Goal: Task Accomplishment & Management: Complete application form

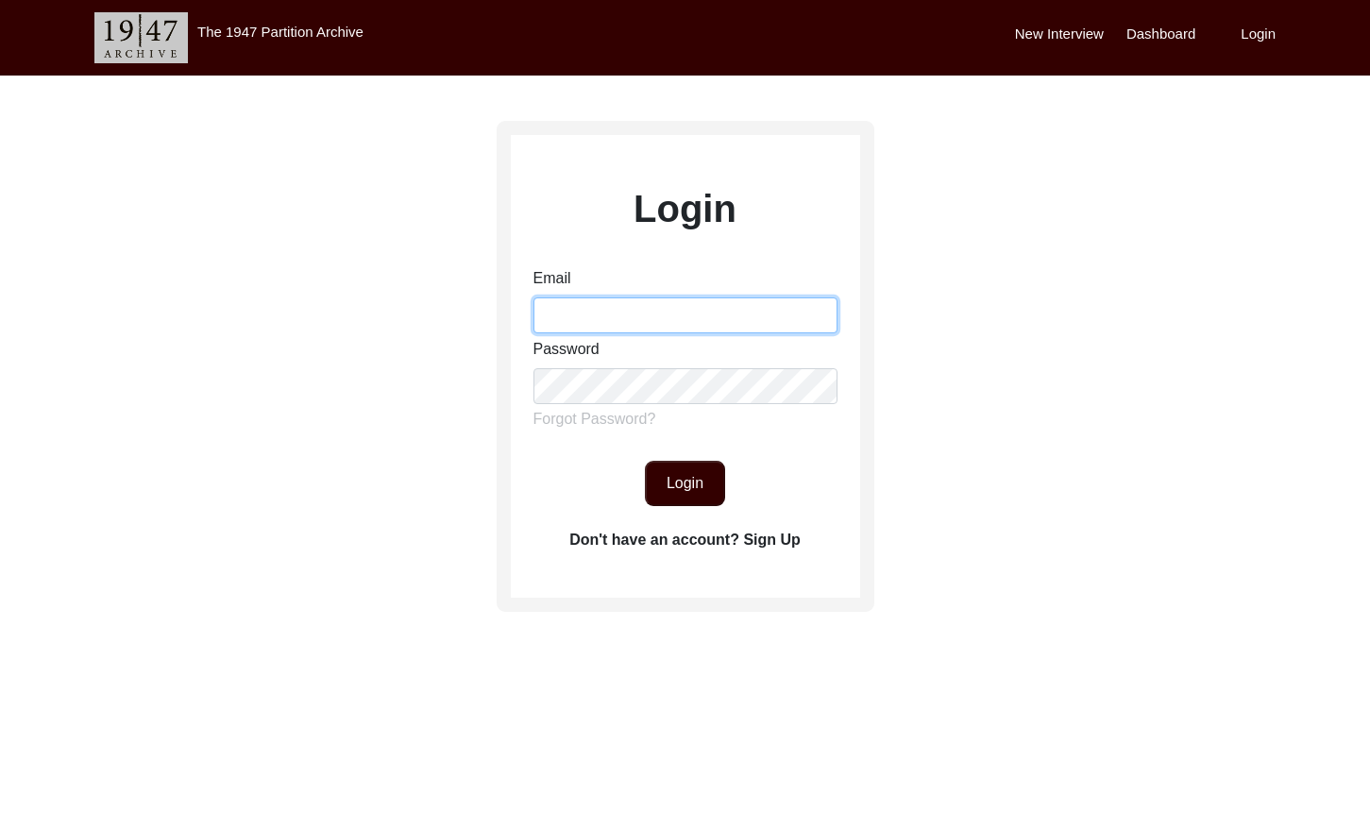
click at [552, 299] on input "Email" at bounding box center [686, 315] width 304 height 36
type input "[EMAIL_ADDRESS][DOMAIN_NAME]"
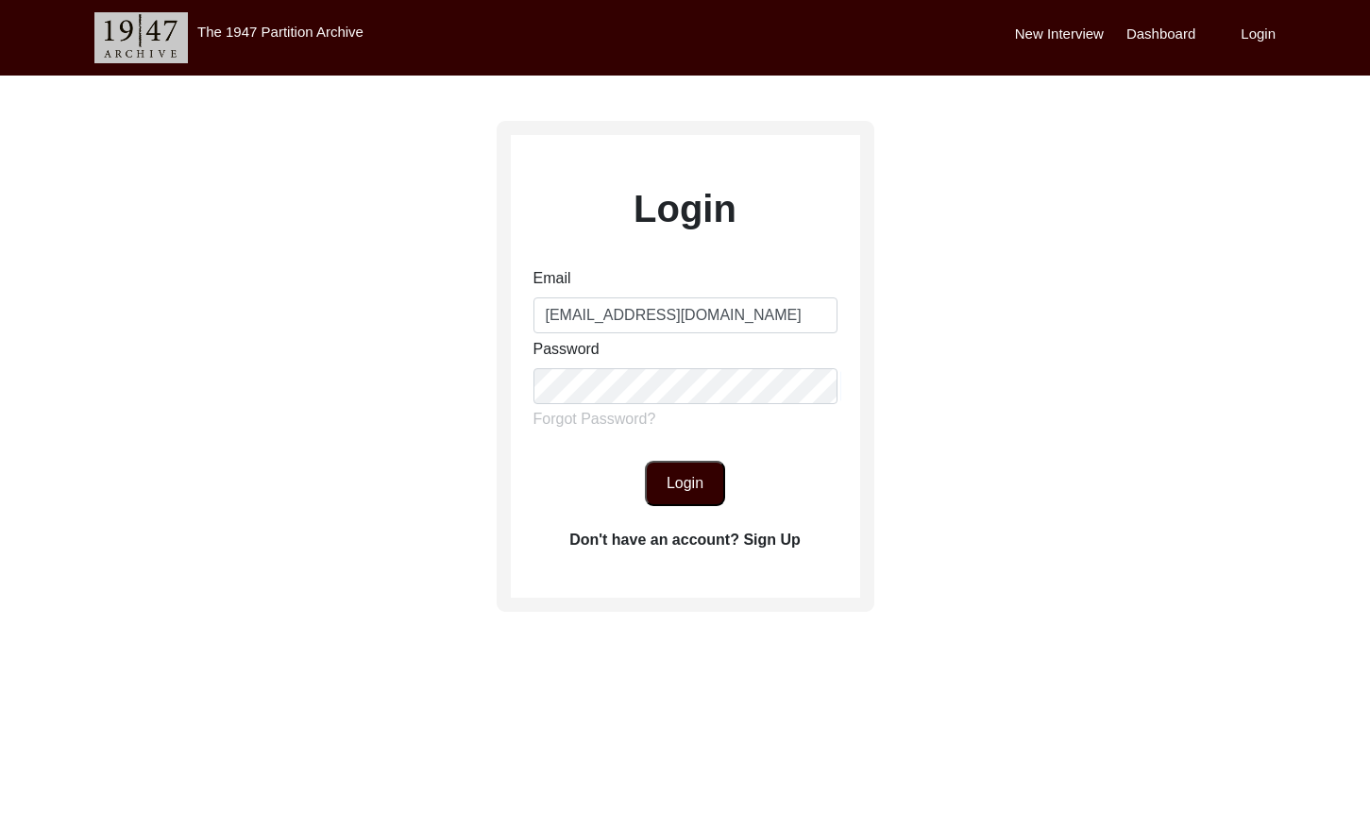
click at [696, 474] on button "Login" at bounding box center [685, 483] width 80 height 45
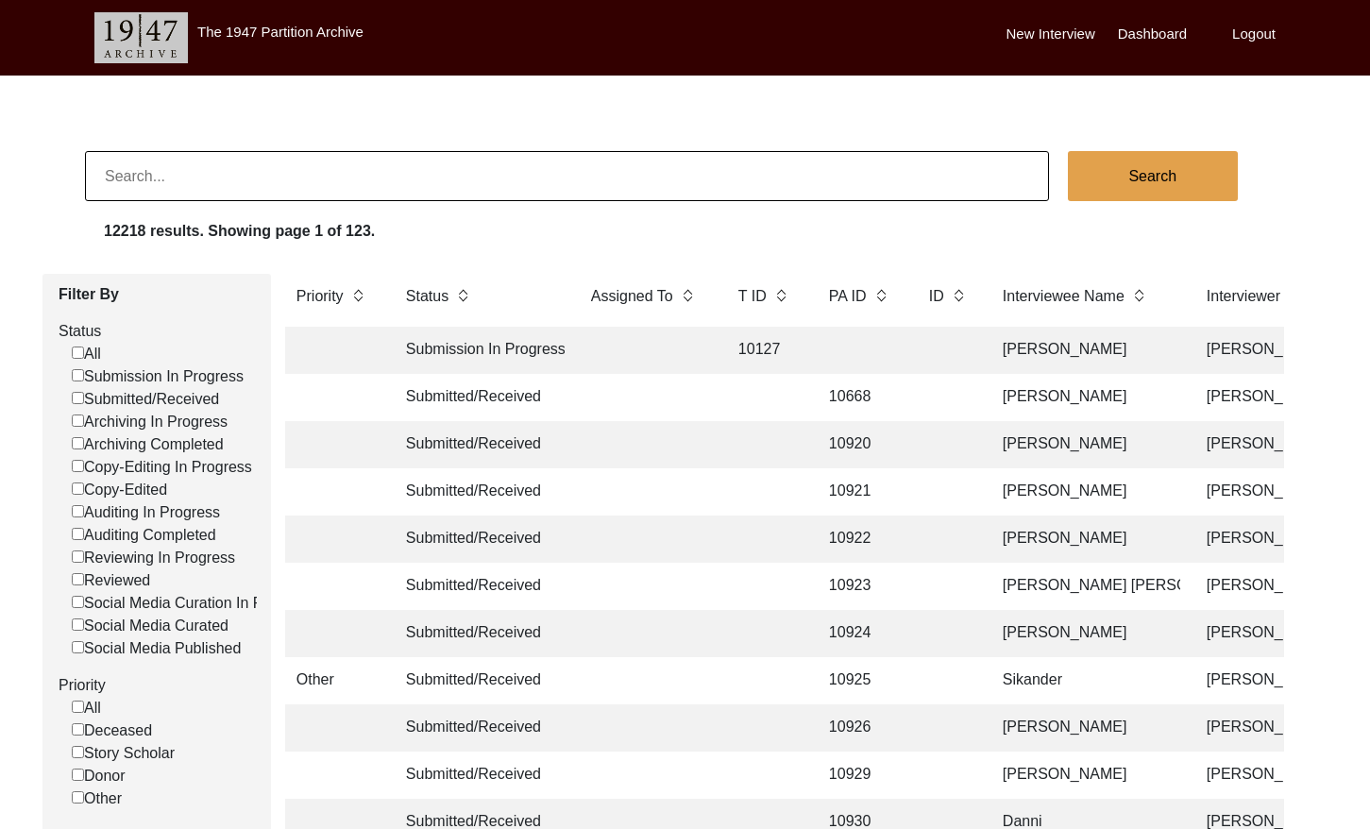
scroll to position [2, 0]
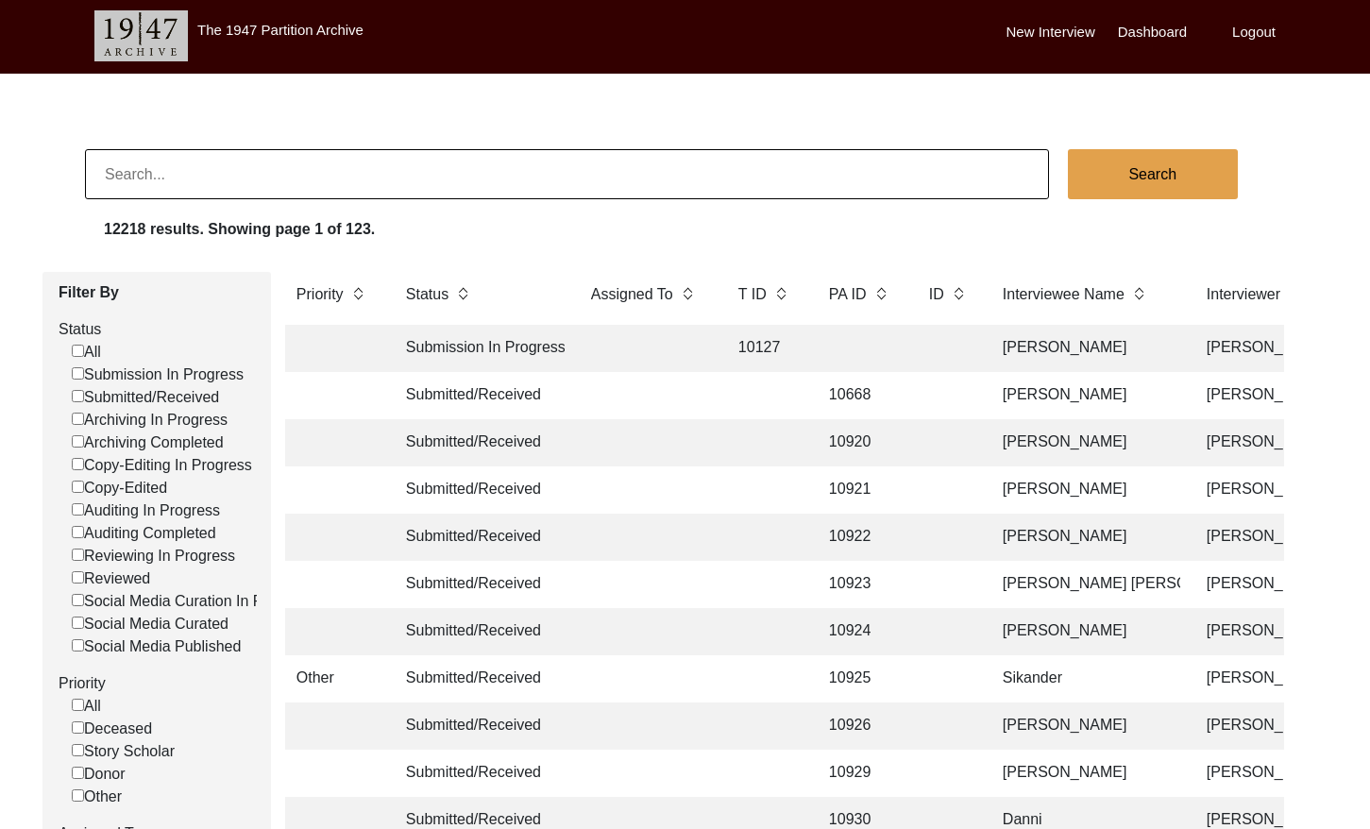
click at [75, 396] on input "Submitted/Received" at bounding box center [78, 396] width 12 height 12
checkbox input "false"
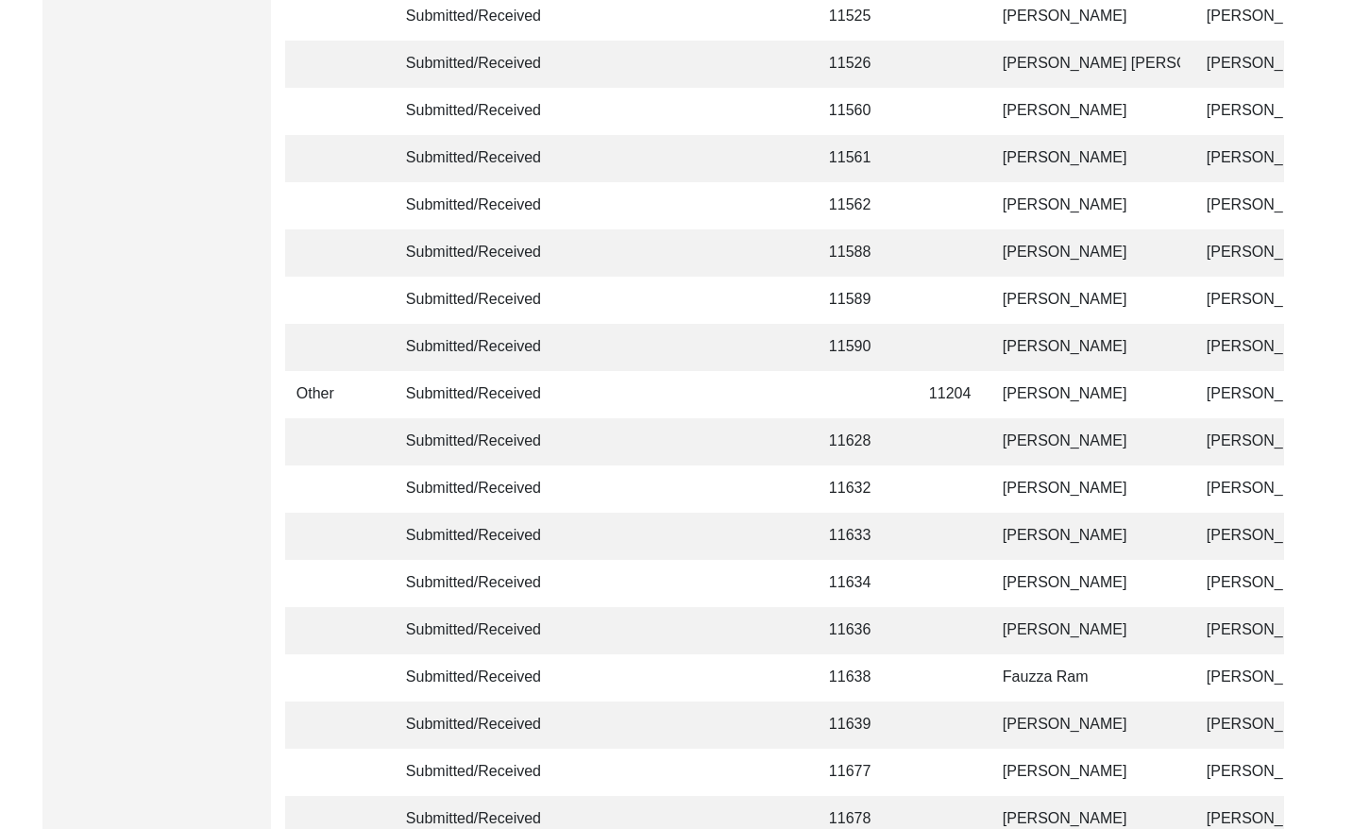
scroll to position [4456, 0]
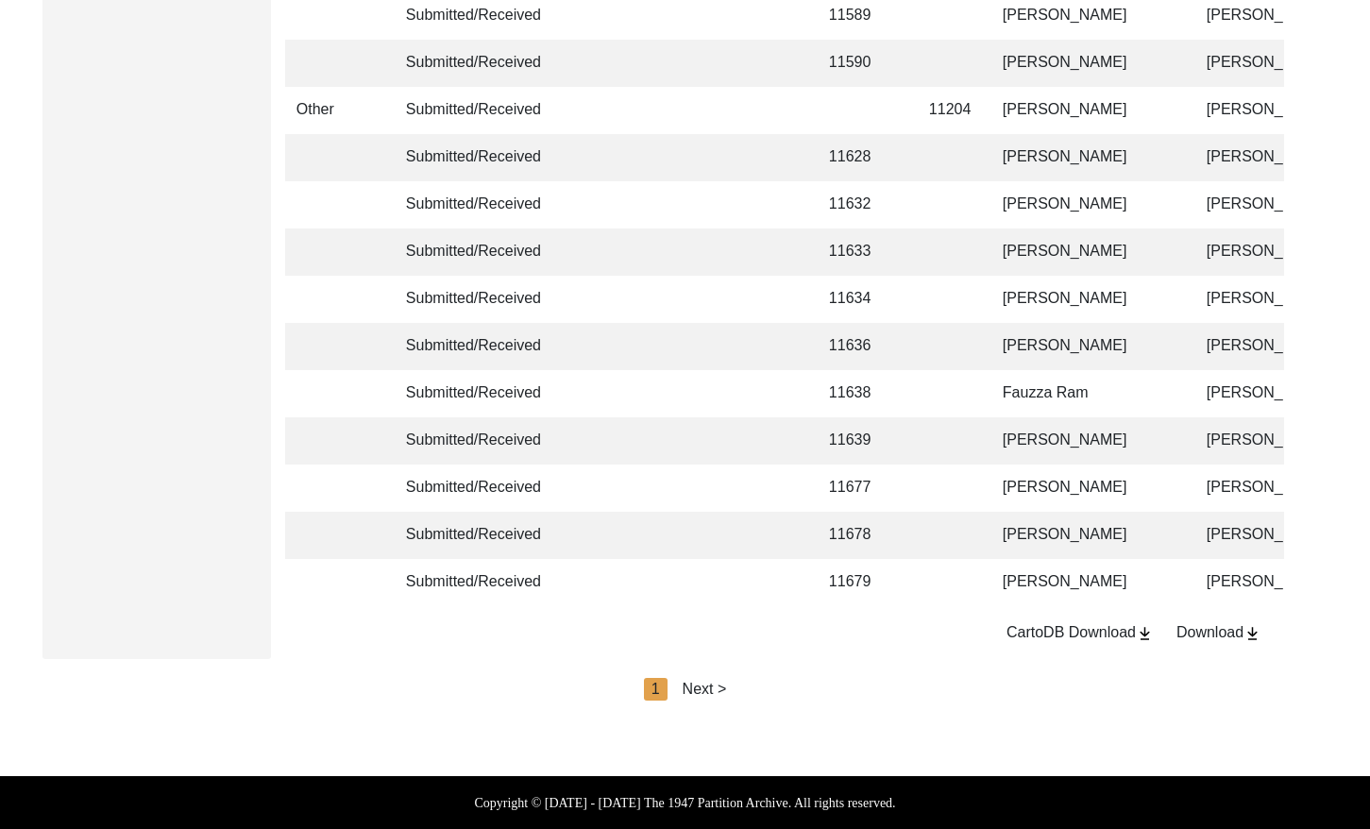
click at [705, 684] on div "Next >" at bounding box center [705, 689] width 44 height 23
click at [755, 689] on div "Next >" at bounding box center [748, 689] width 44 height 23
click at [743, 695] on div "Next >" at bounding box center [748, 689] width 44 height 23
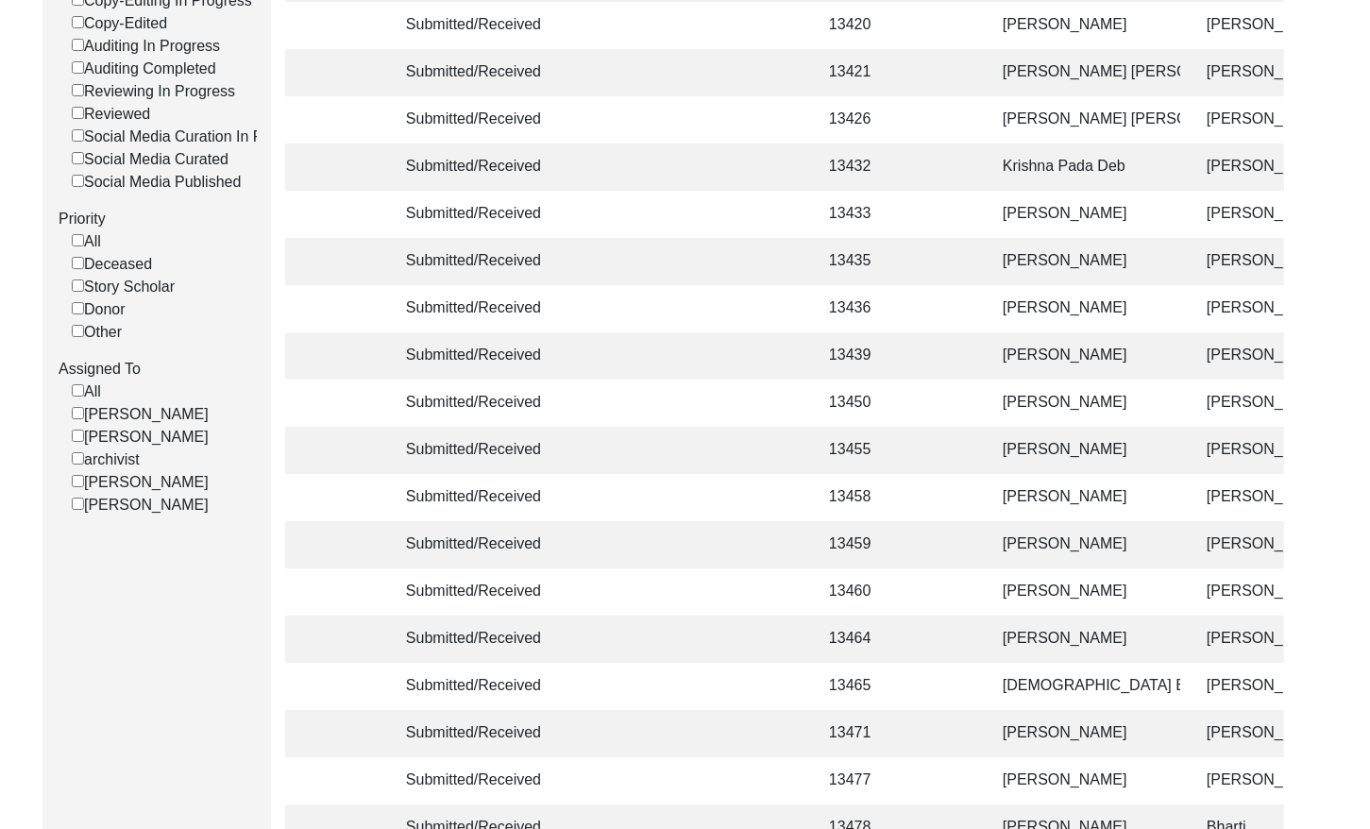
scroll to position [0, 0]
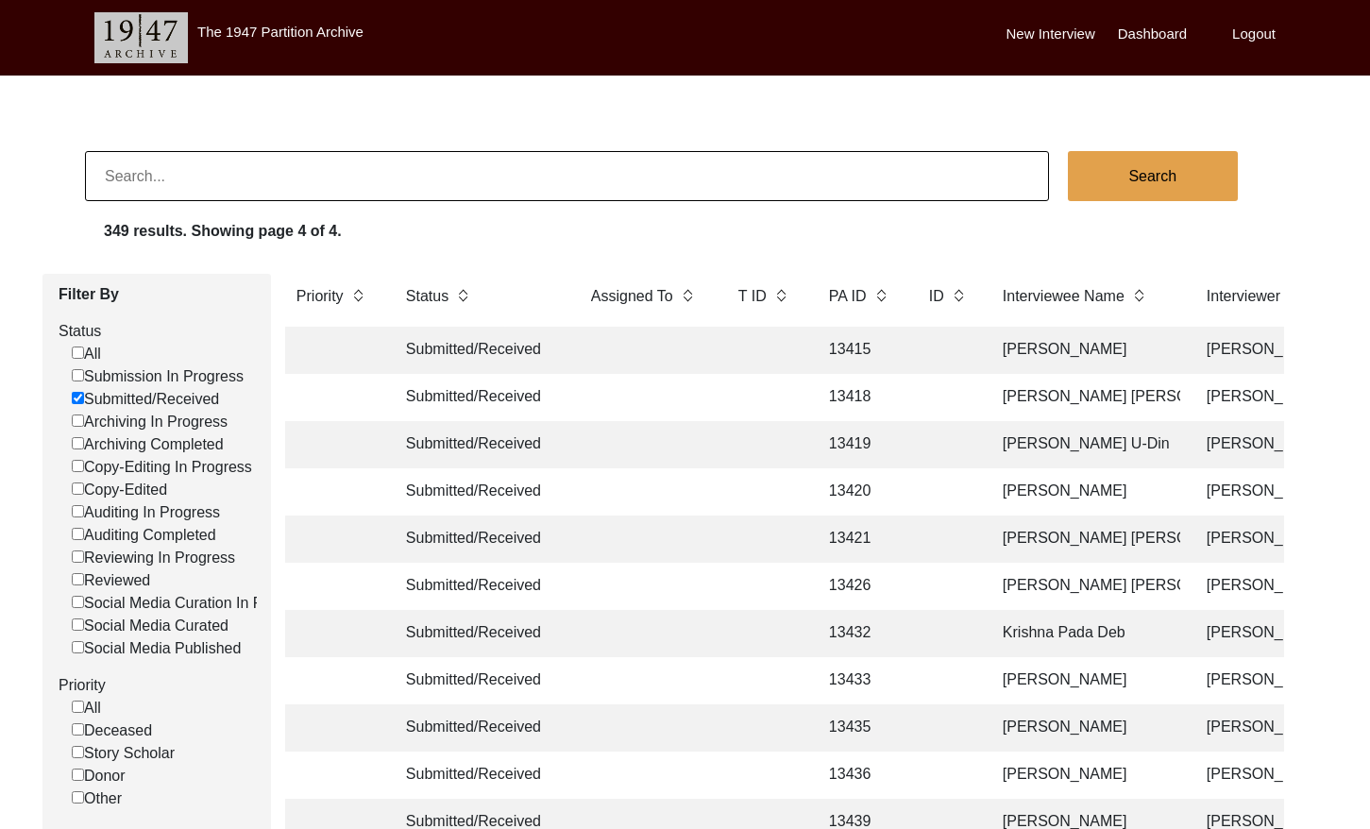
click at [409, 161] on input at bounding box center [567, 176] width 964 height 50
click at [411, 161] on input at bounding box center [567, 176] width 964 height 50
paste input "[PERSON_NAME] [PERSON_NAME]"
type input "[PERSON_NAME] [PERSON_NAME]"
checkbox input "false"
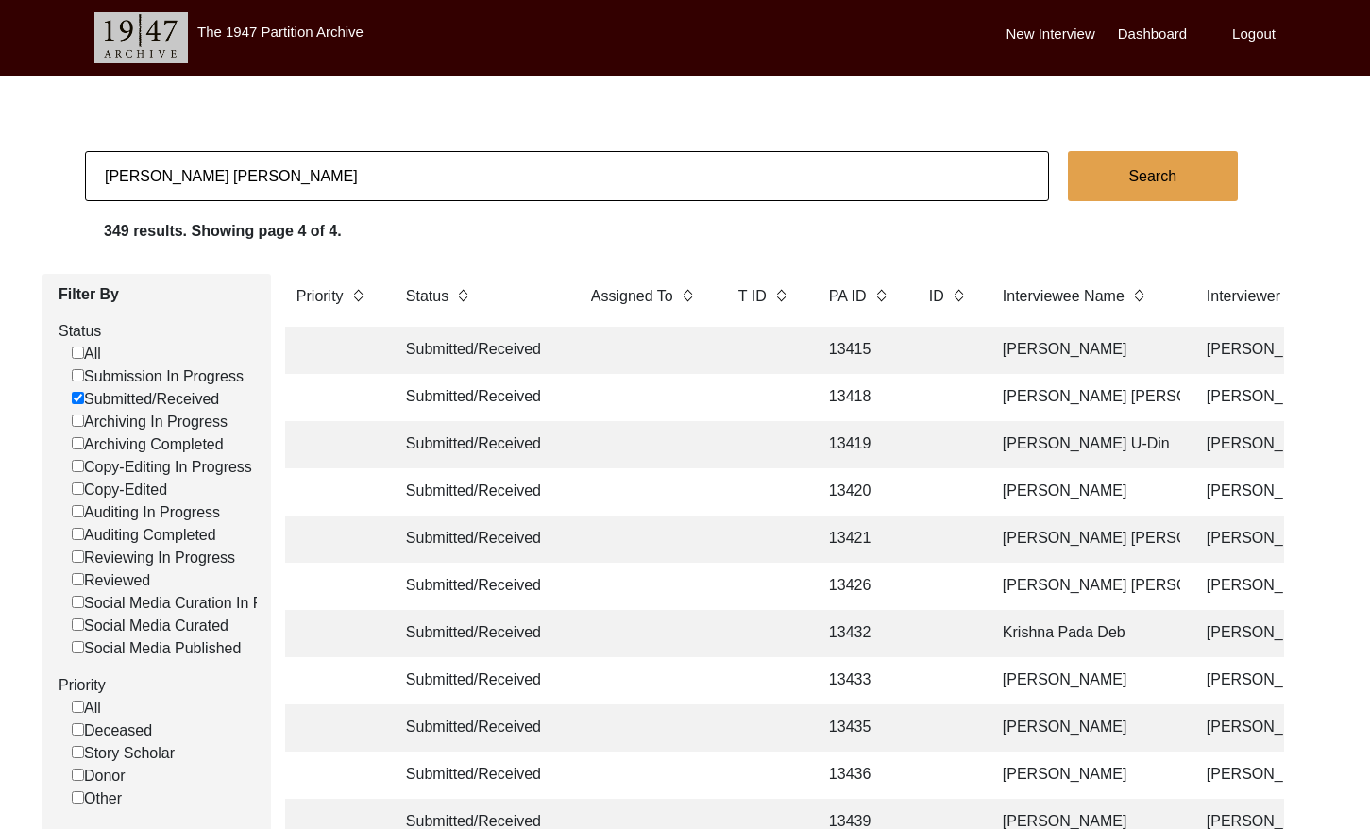
checkbox input "false"
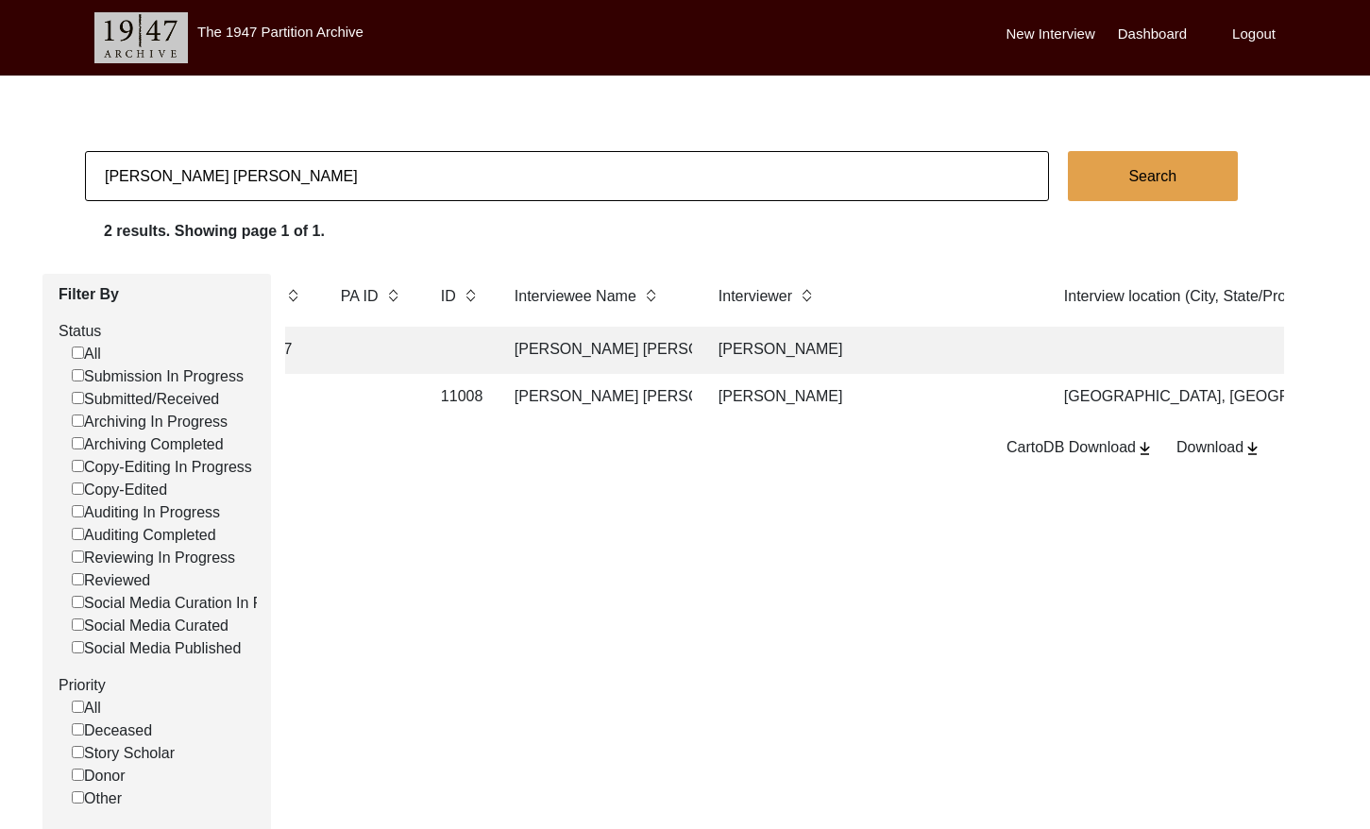
scroll to position [0, 491]
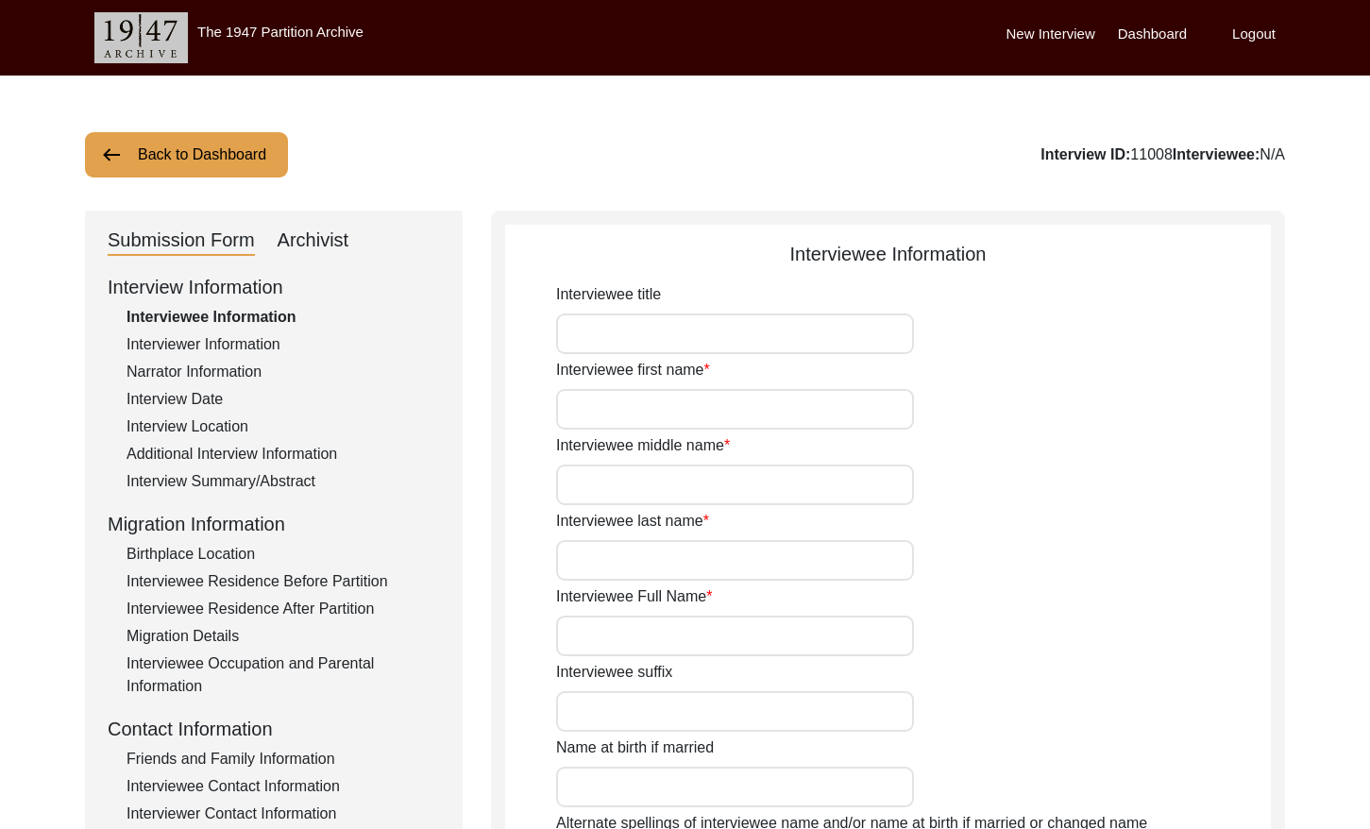
type input "Mr."
type input "[PERSON_NAME]"
type input "[PERSON_NAME] [PERSON_NAME]"
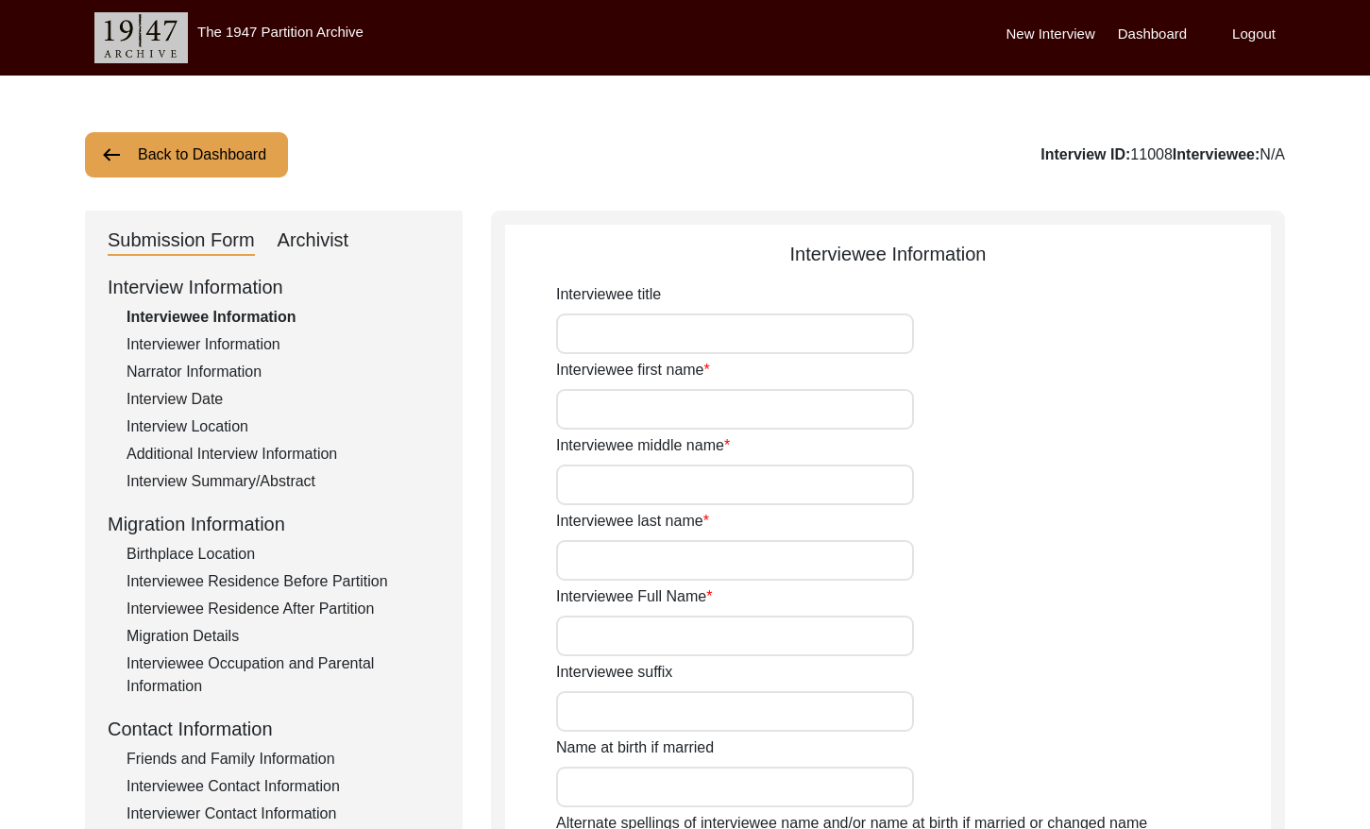
type input "[DATE]"
type input "78"
type input "[DEMOGRAPHIC_DATA]"
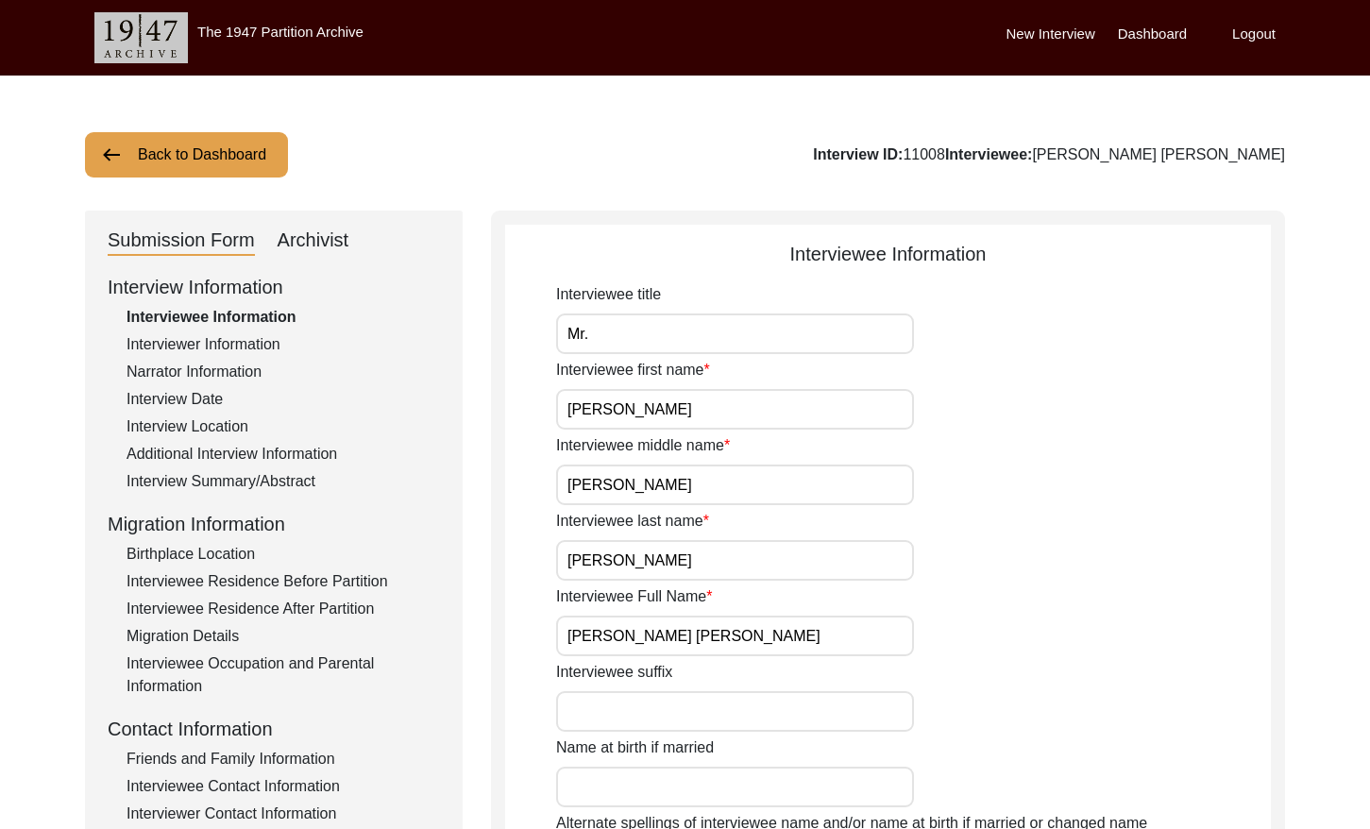
drag, startPoint x: 329, startPoint y: 237, endPoint x: 489, endPoint y: 247, distance: 160.9
click at [347, 238] on div "Archivist" at bounding box center [314, 241] width 72 height 30
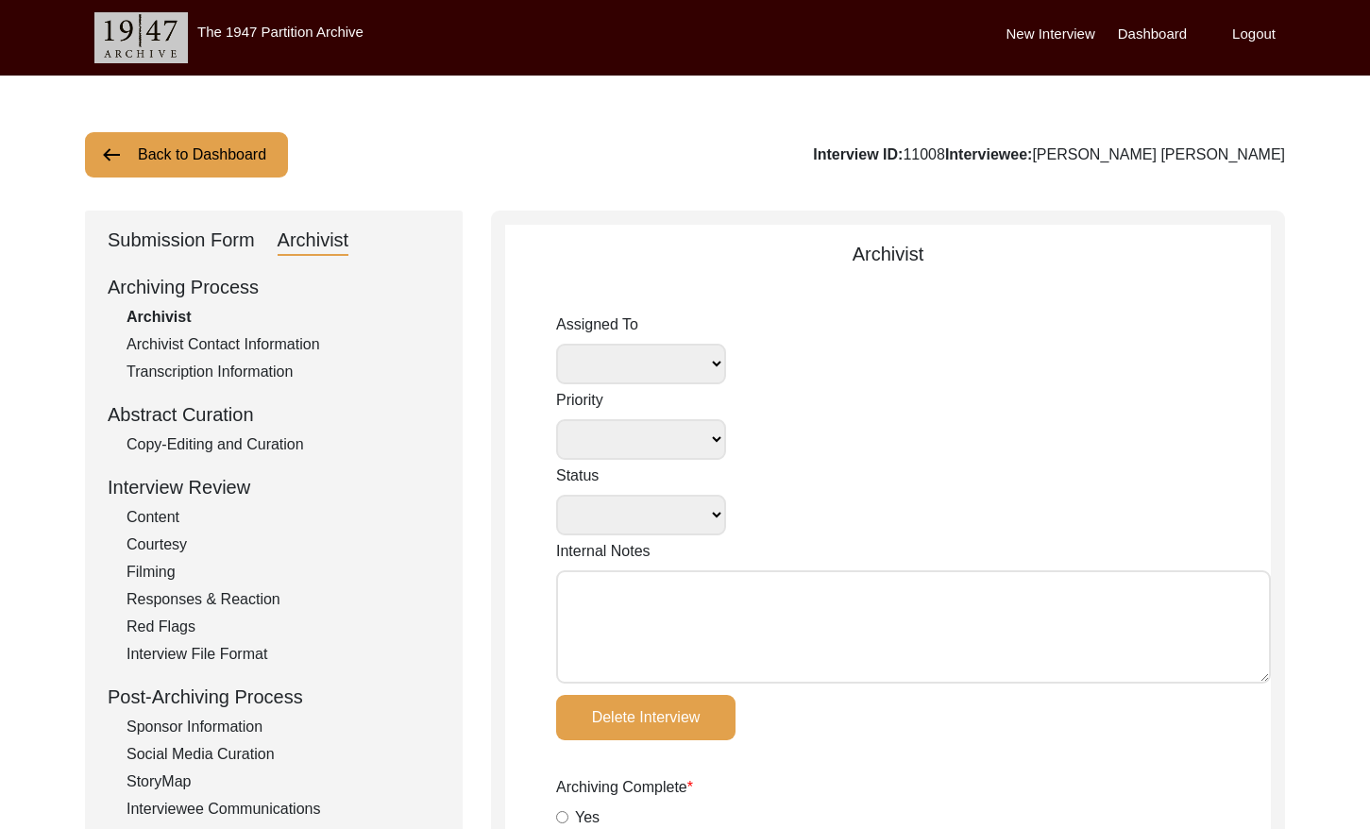
select select
select select "Reviewed"
type textarea "[DATE] [GEOGRAPHIC_DATA]: To [PERSON_NAME] for archiving. [DATE] Lesya: Assigne…"
type textarea "Lorem Ipsumdo 3/7/94: Sitamet Con adipi elitse doe tempor Incidi 30, 2456 Utlab…"
radio input "true"
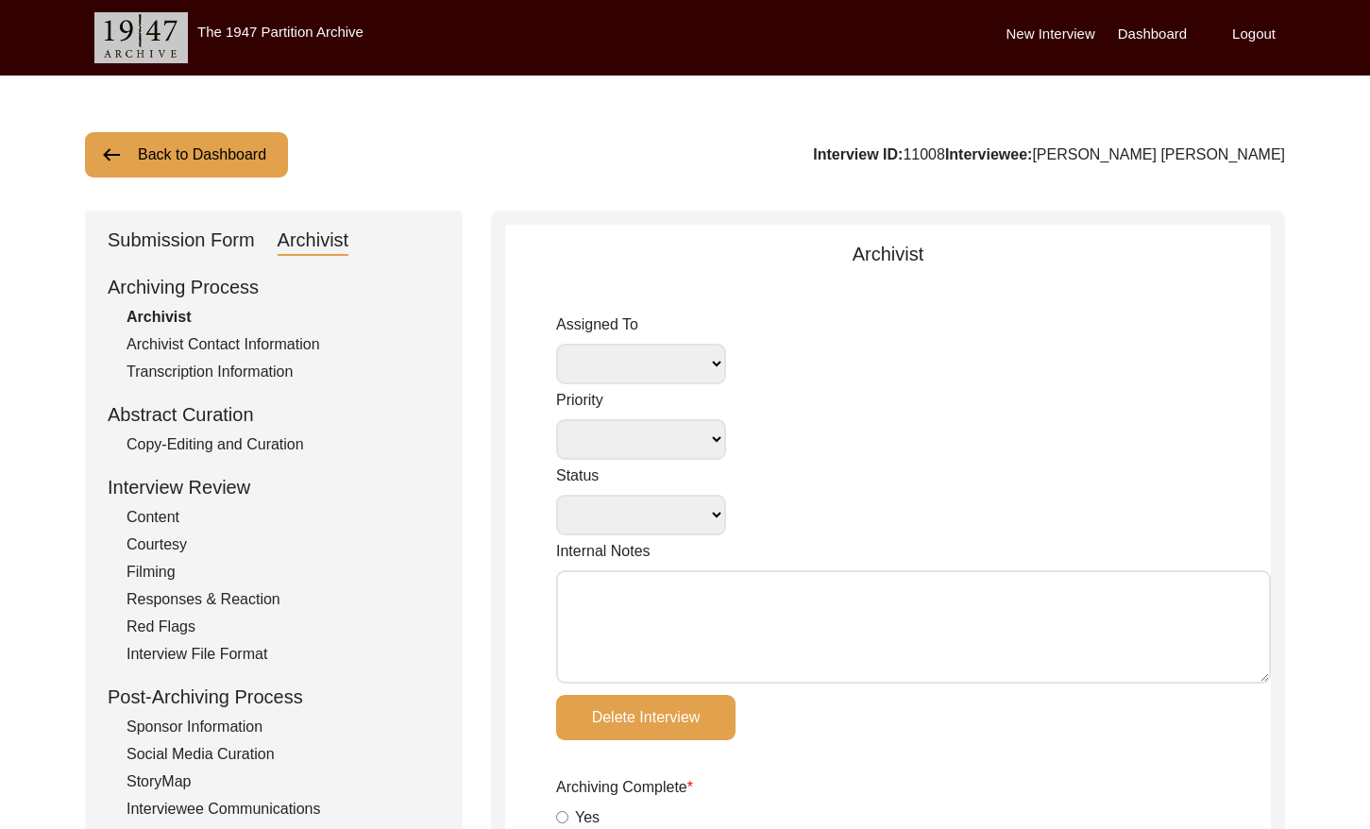
type input ".mp4"
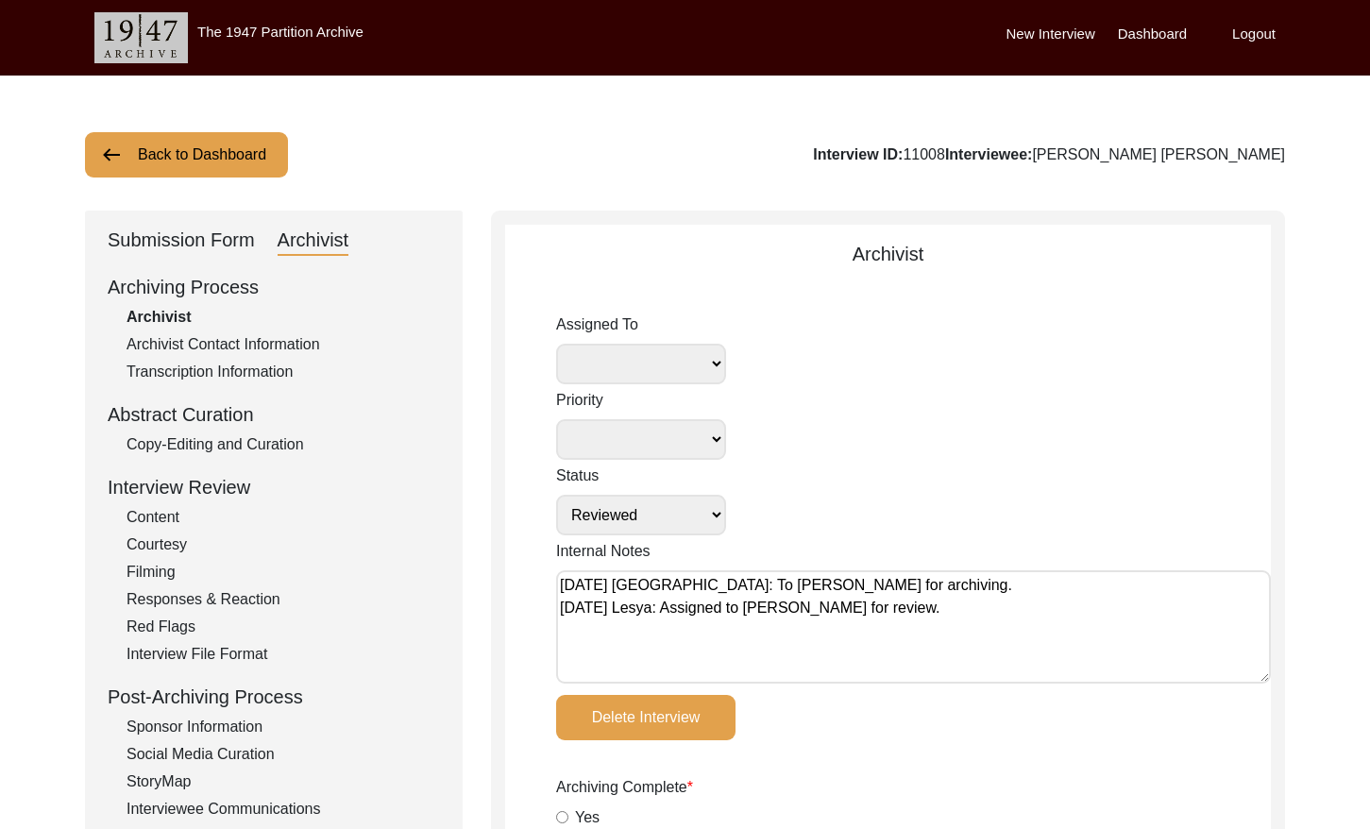
select select
drag, startPoint x: 1010, startPoint y: 151, endPoint x: 973, endPoint y: 149, distance: 36.9
click at [974, 149] on div "Interview ID: 11008 Interviewee: [PERSON_NAME] [PERSON_NAME]" at bounding box center [1049, 155] width 472 height 23
drag, startPoint x: 972, startPoint y: 151, endPoint x: 1000, endPoint y: 151, distance: 28.3
click at [1012, 148] on div "Interview ID: 11008 Interviewee: [PERSON_NAME] [PERSON_NAME]" at bounding box center [1049, 155] width 472 height 23
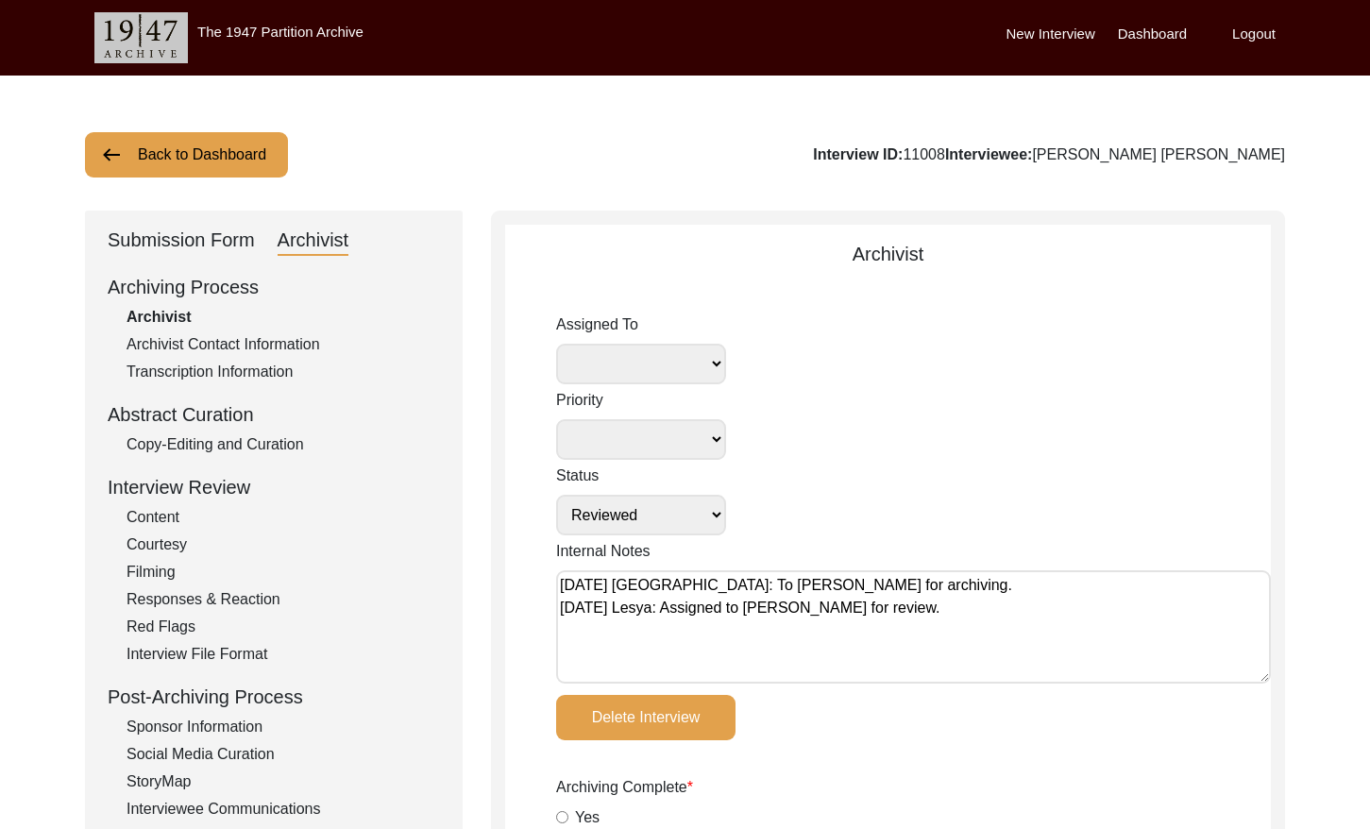
copy div "11008"
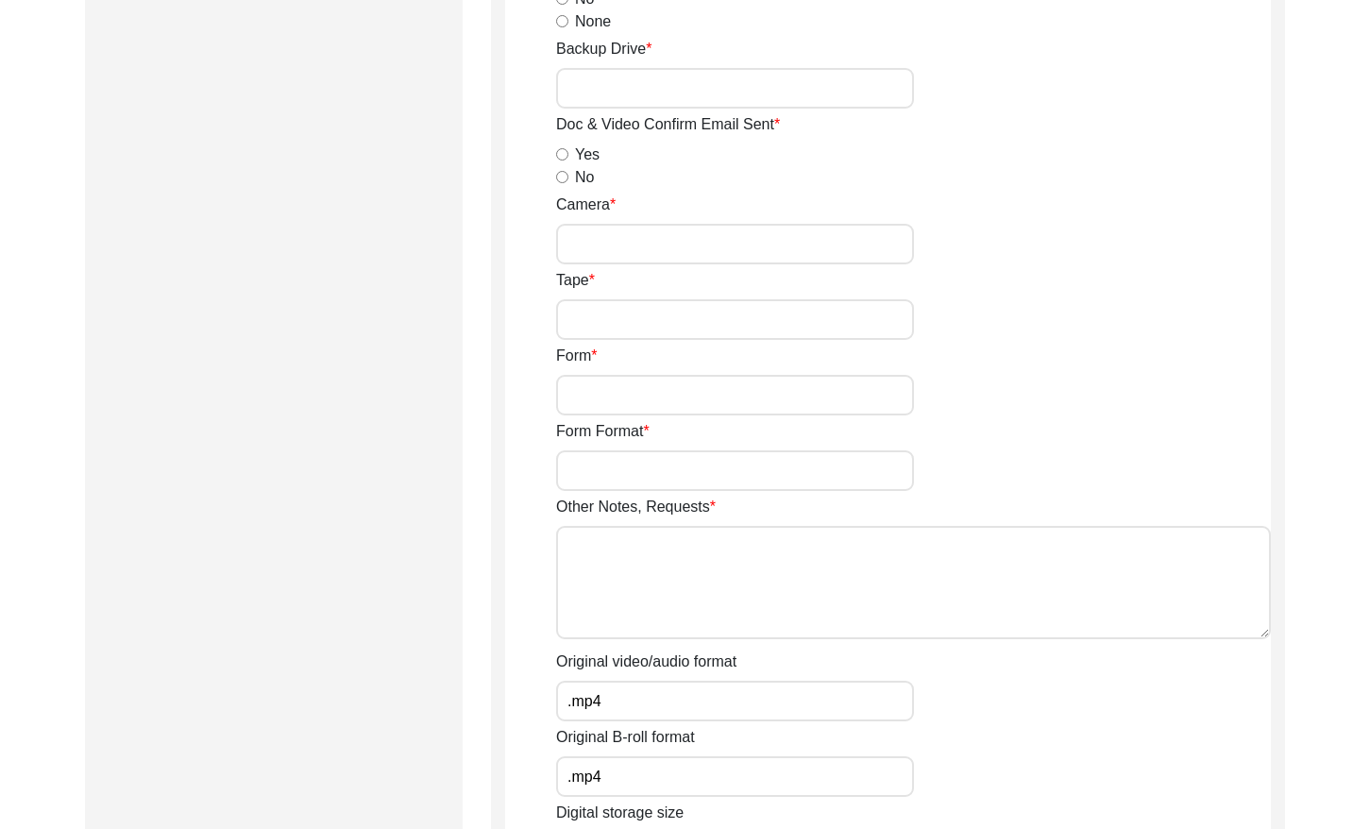
scroll to position [2842, 0]
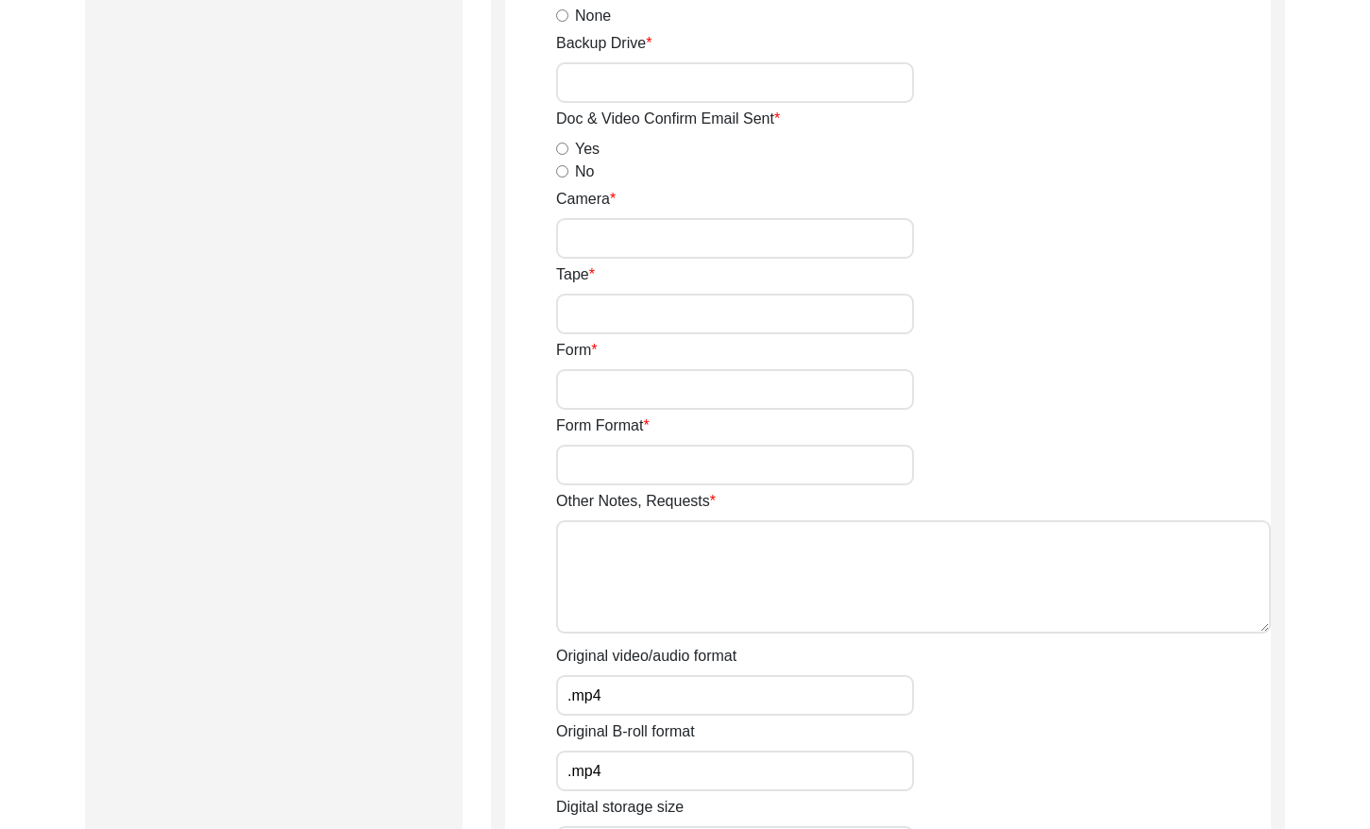
click at [823, 95] on input "Backup Drive" at bounding box center [735, 82] width 358 height 41
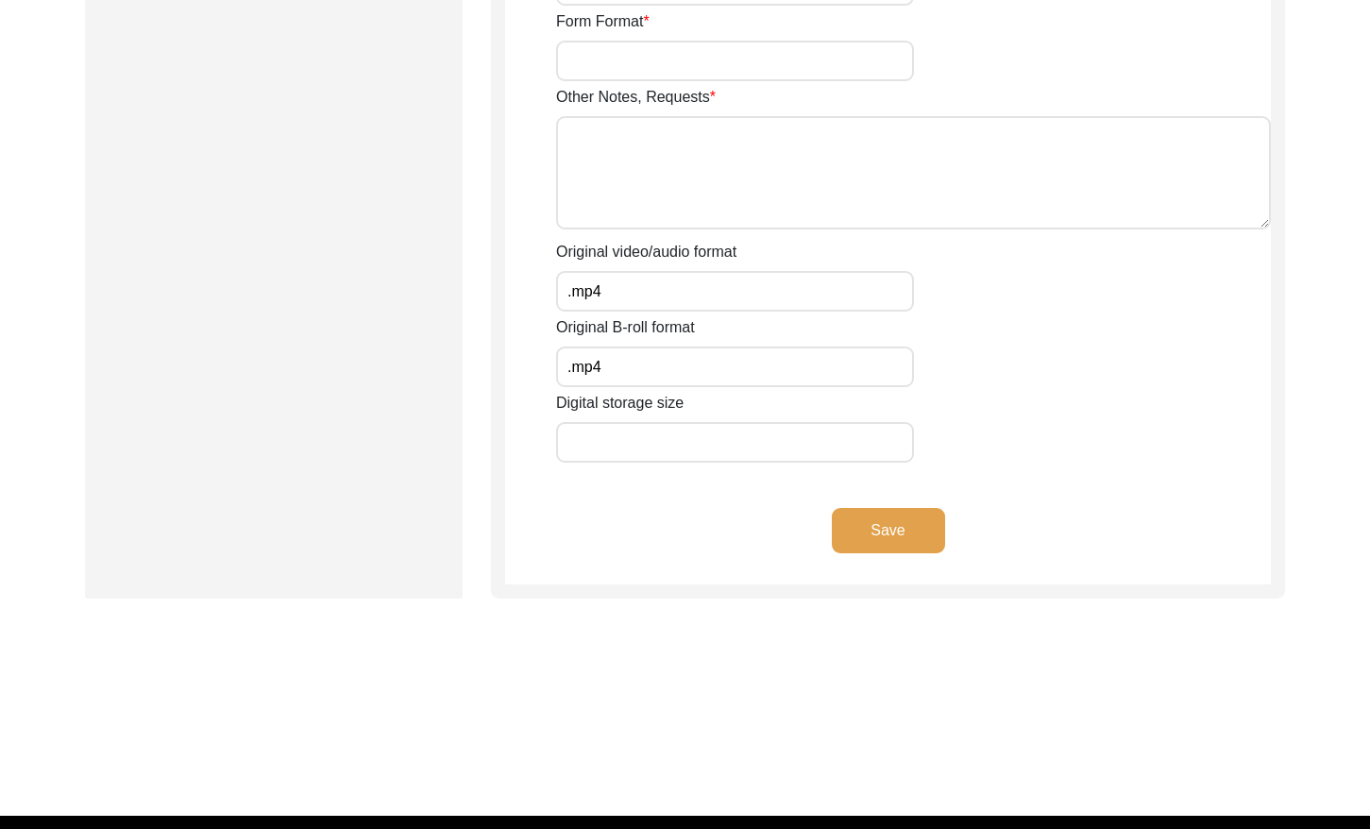
scroll to position [3286, 0]
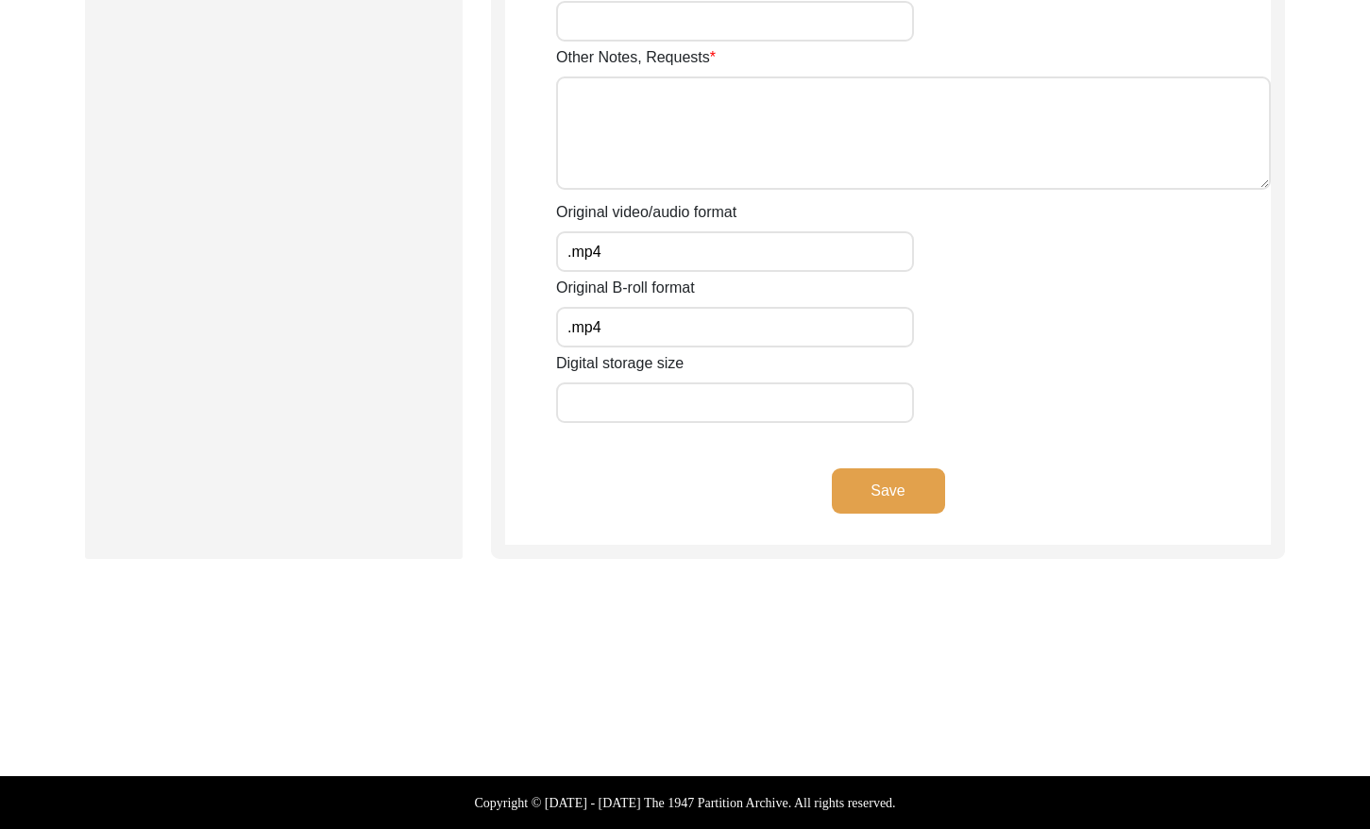
type input "22"
click at [897, 475] on button "Save" at bounding box center [888, 490] width 113 height 45
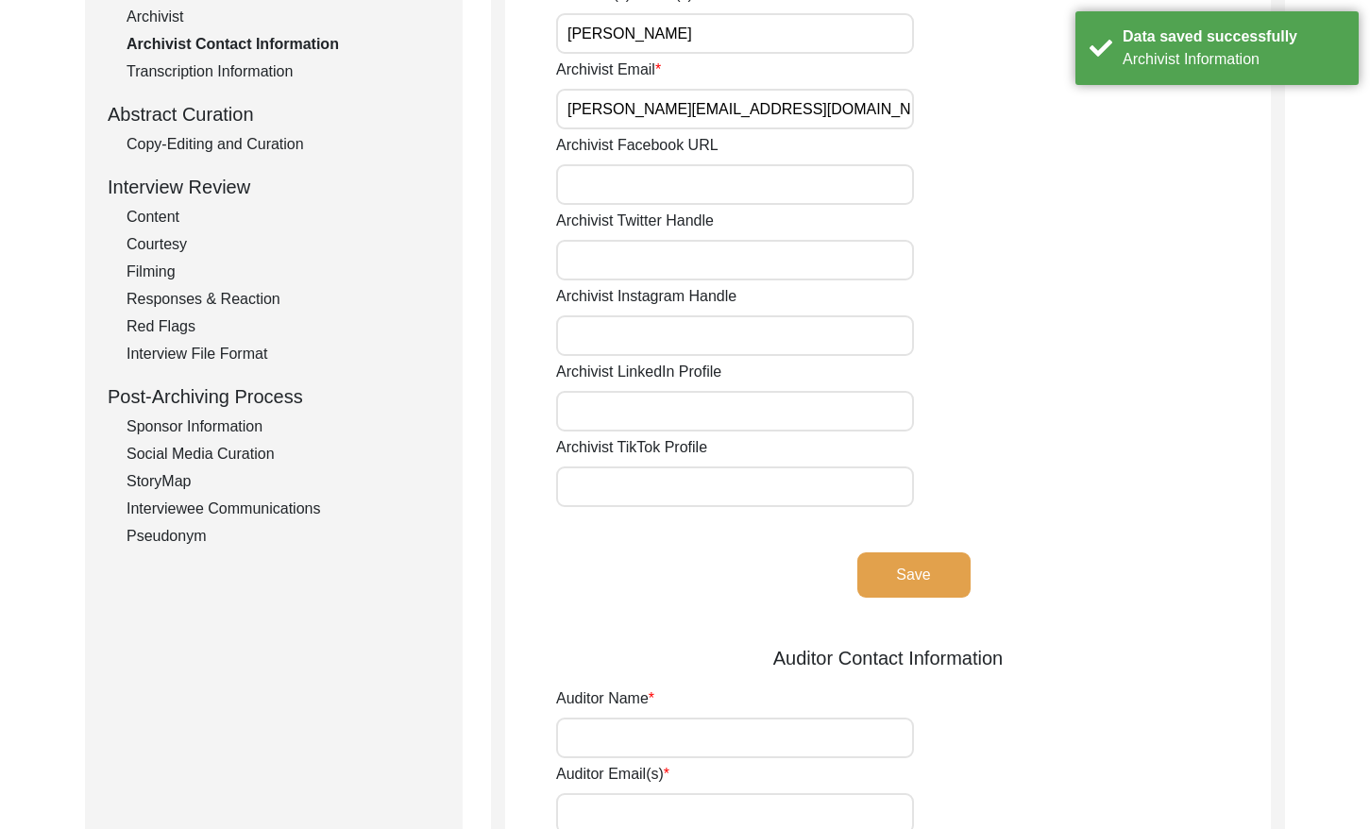
scroll to position [0, 0]
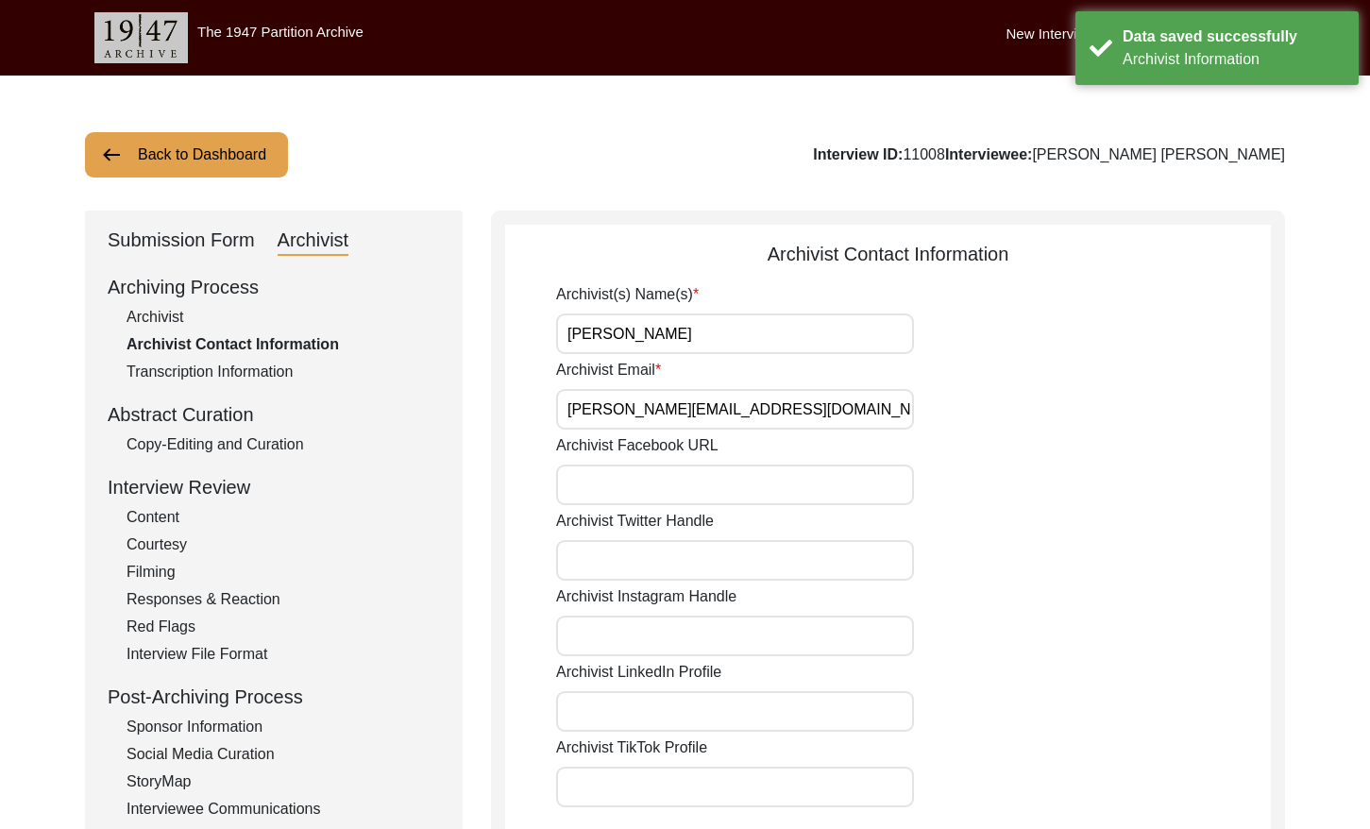
drag, startPoint x: 233, startPoint y: 144, endPoint x: 259, endPoint y: 134, distance: 27.2
click at [233, 144] on button "Back to Dashboard" at bounding box center [186, 154] width 203 height 45
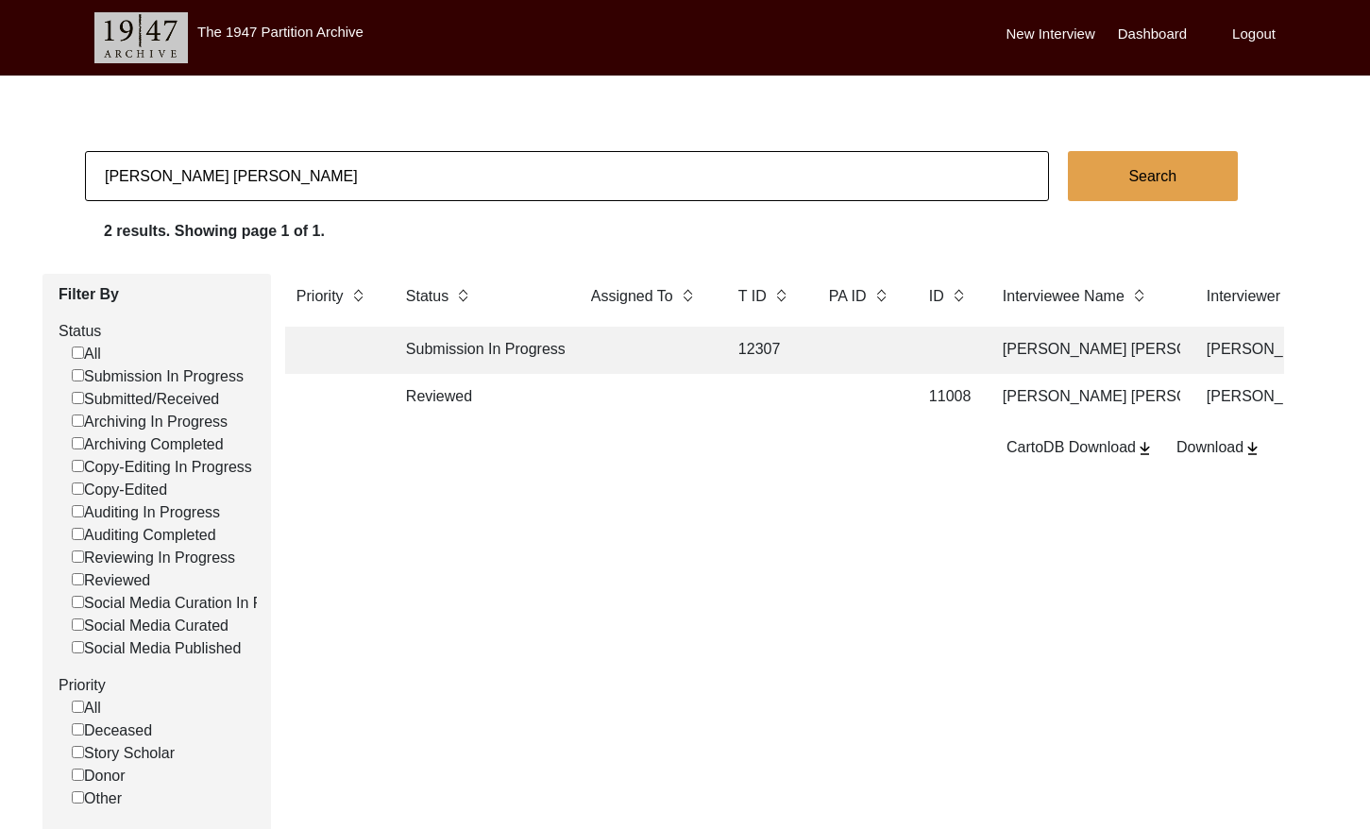
click at [281, 172] on input "[PERSON_NAME] [PERSON_NAME]" at bounding box center [567, 176] width 964 height 50
paste input "[PERSON_NAME]"
type input "[PERSON_NAME] [PERSON_NAME]"
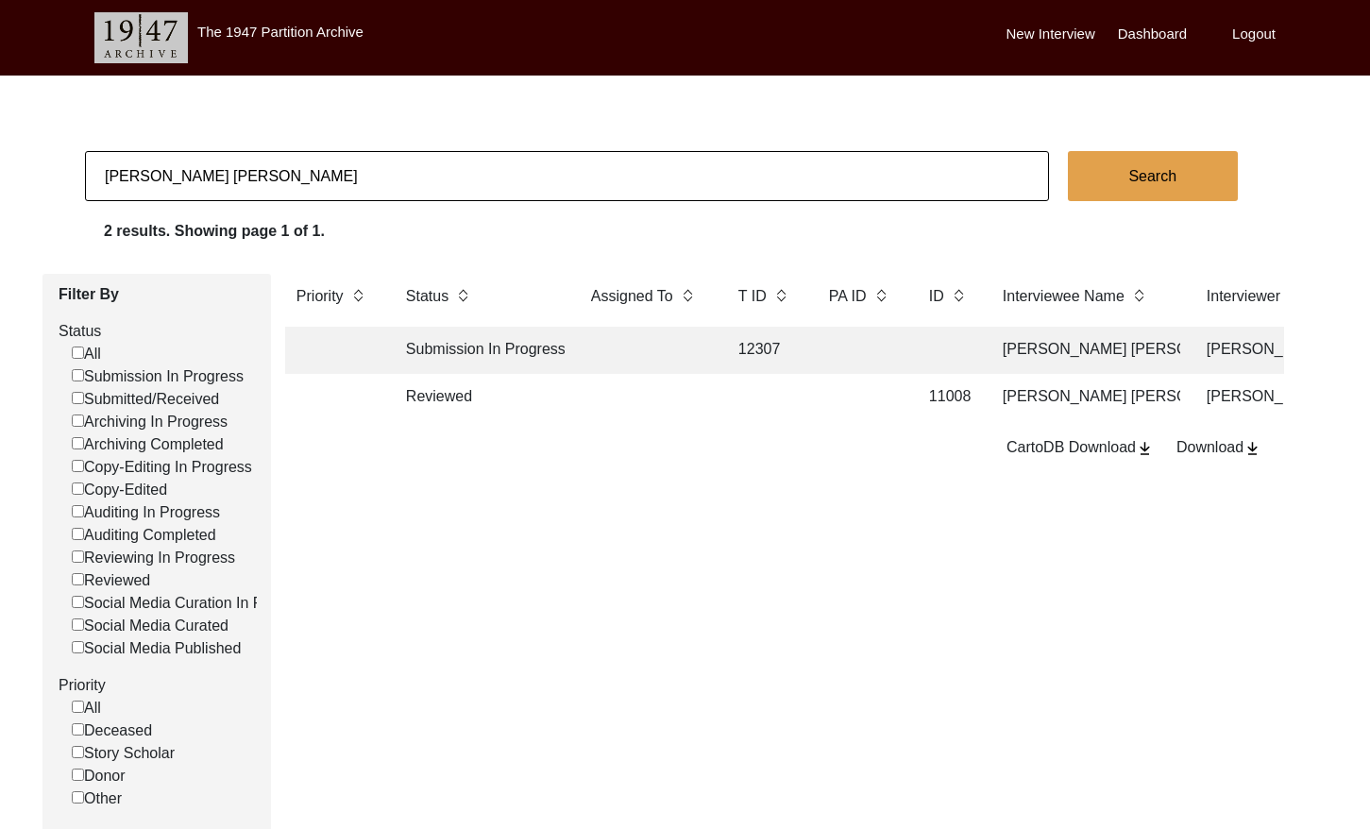
click at [1161, 170] on button "Search" at bounding box center [1153, 176] width 170 height 50
checkbox input "false"
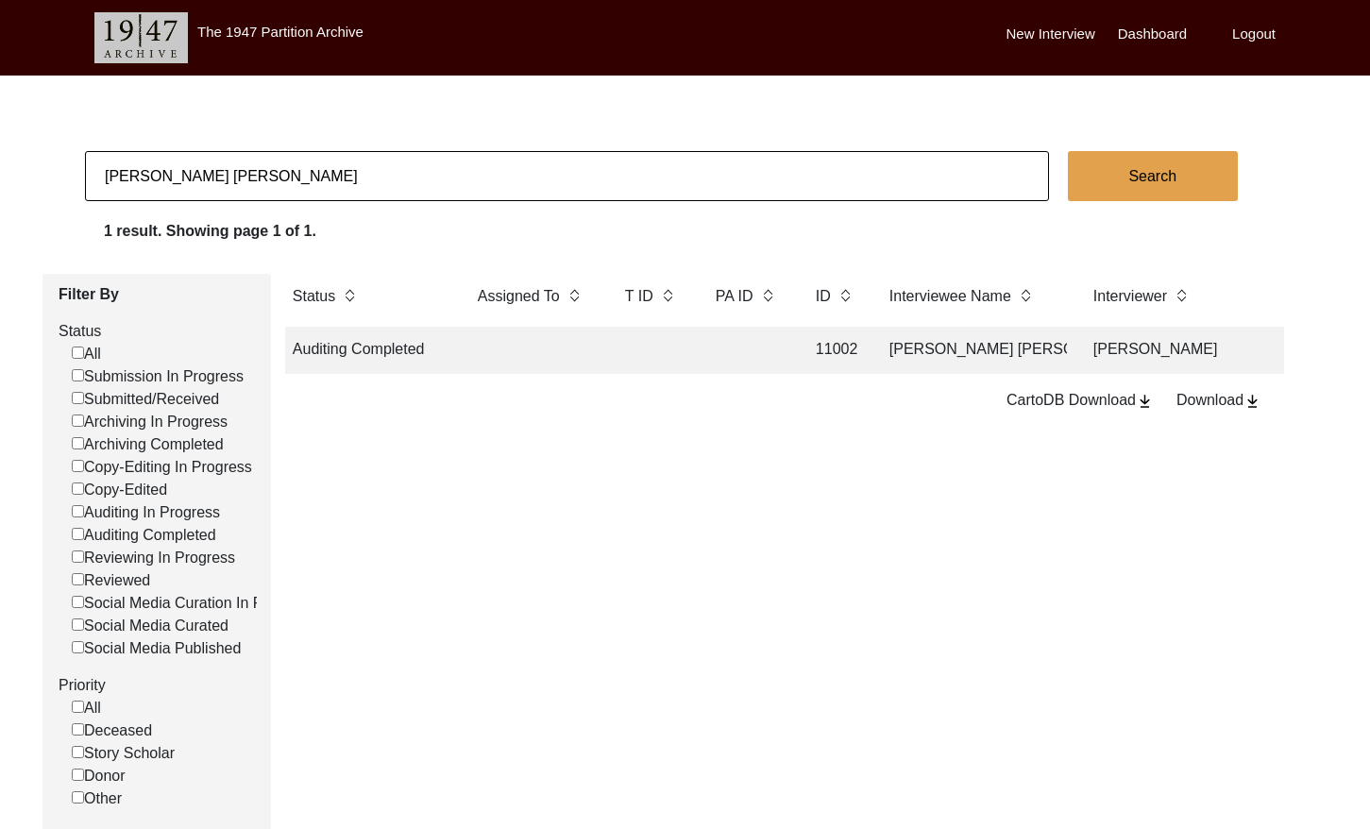
scroll to position [0, 114]
click at [747, 351] on td at bounding box center [746, 350] width 85 height 47
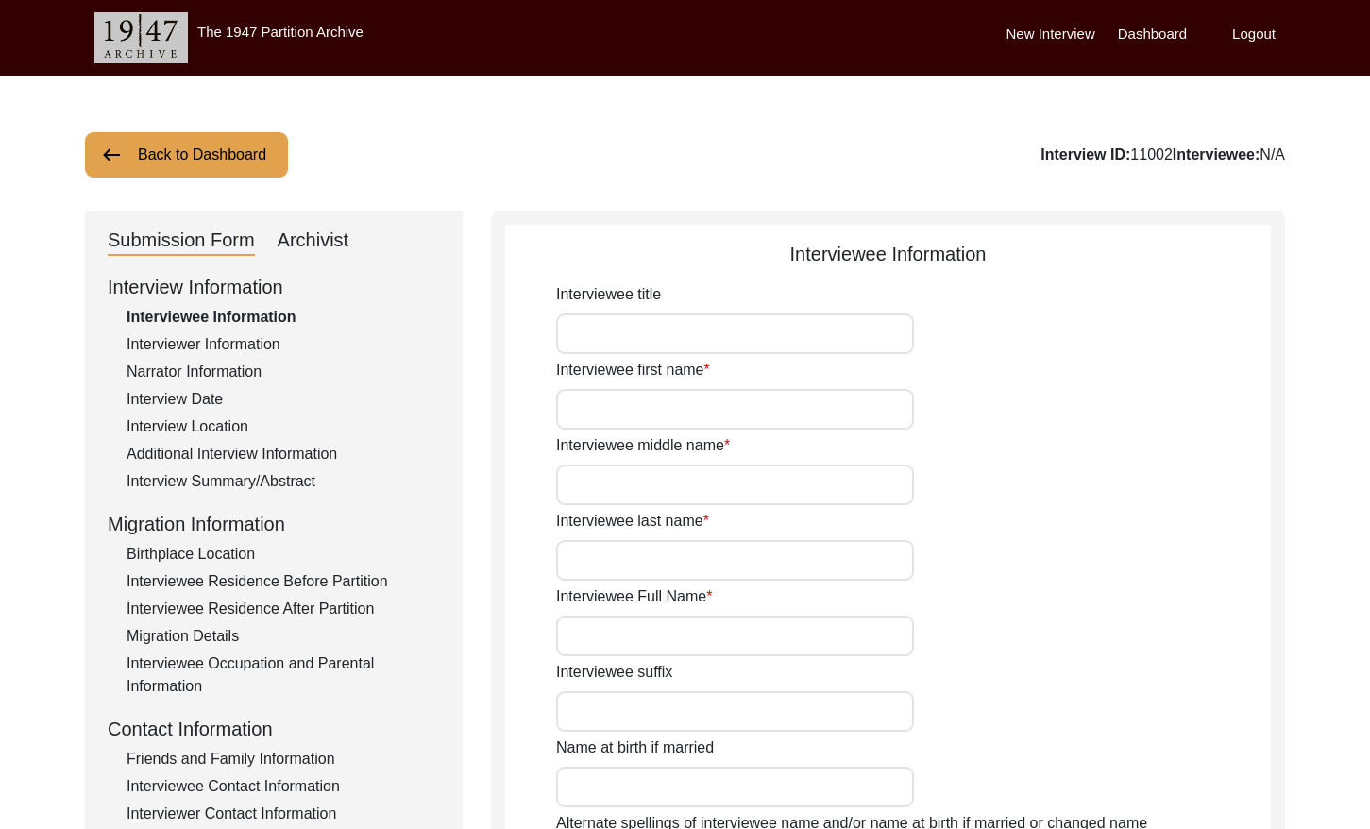
type input "[PERSON_NAME]"
type input "[PERSON_NAME] [PERSON_NAME]"
type input "[DATE]"
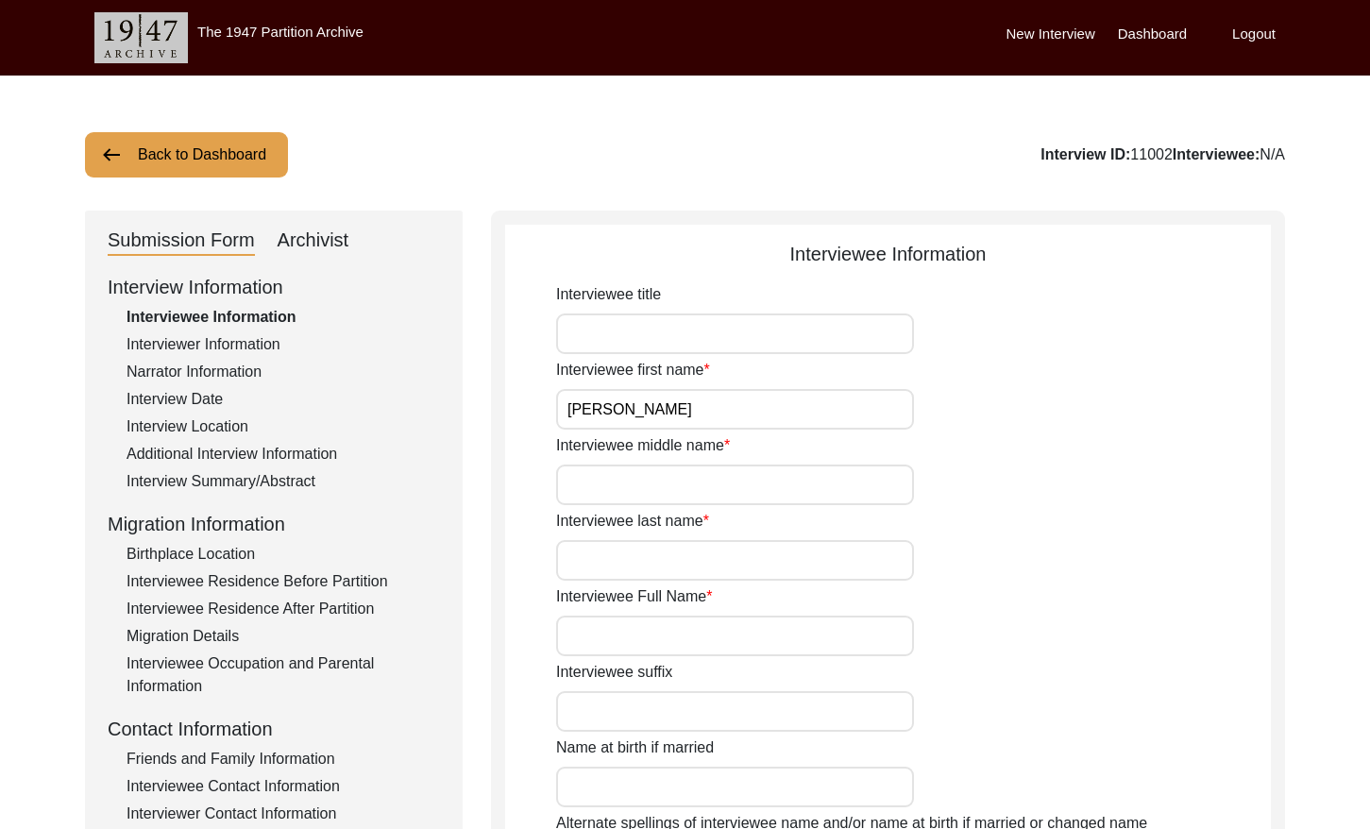
type input "82"
type input "[DEMOGRAPHIC_DATA]"
type input "Gujarati"
type input "[DEMOGRAPHIC_DATA]"
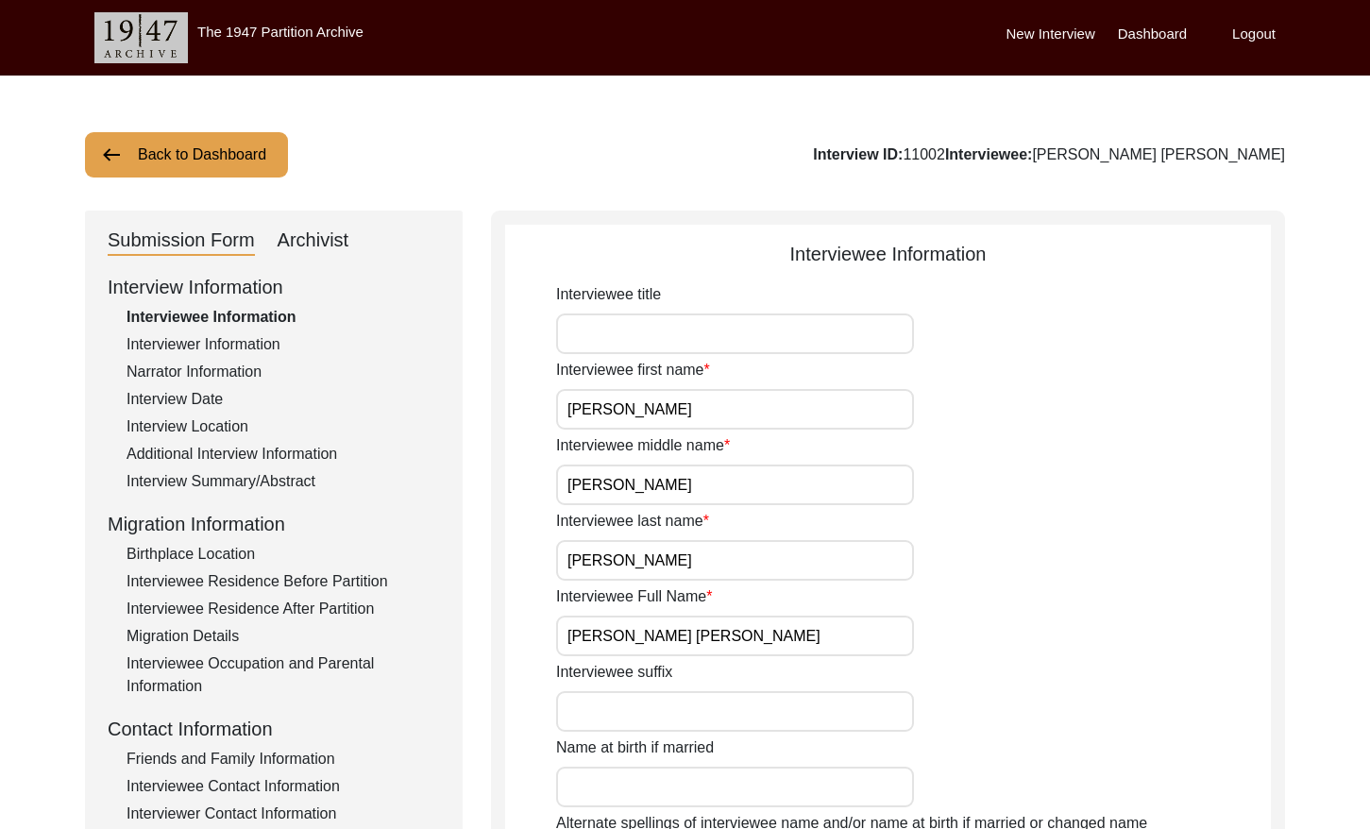
click at [302, 244] on div "Archivist" at bounding box center [314, 241] width 72 height 30
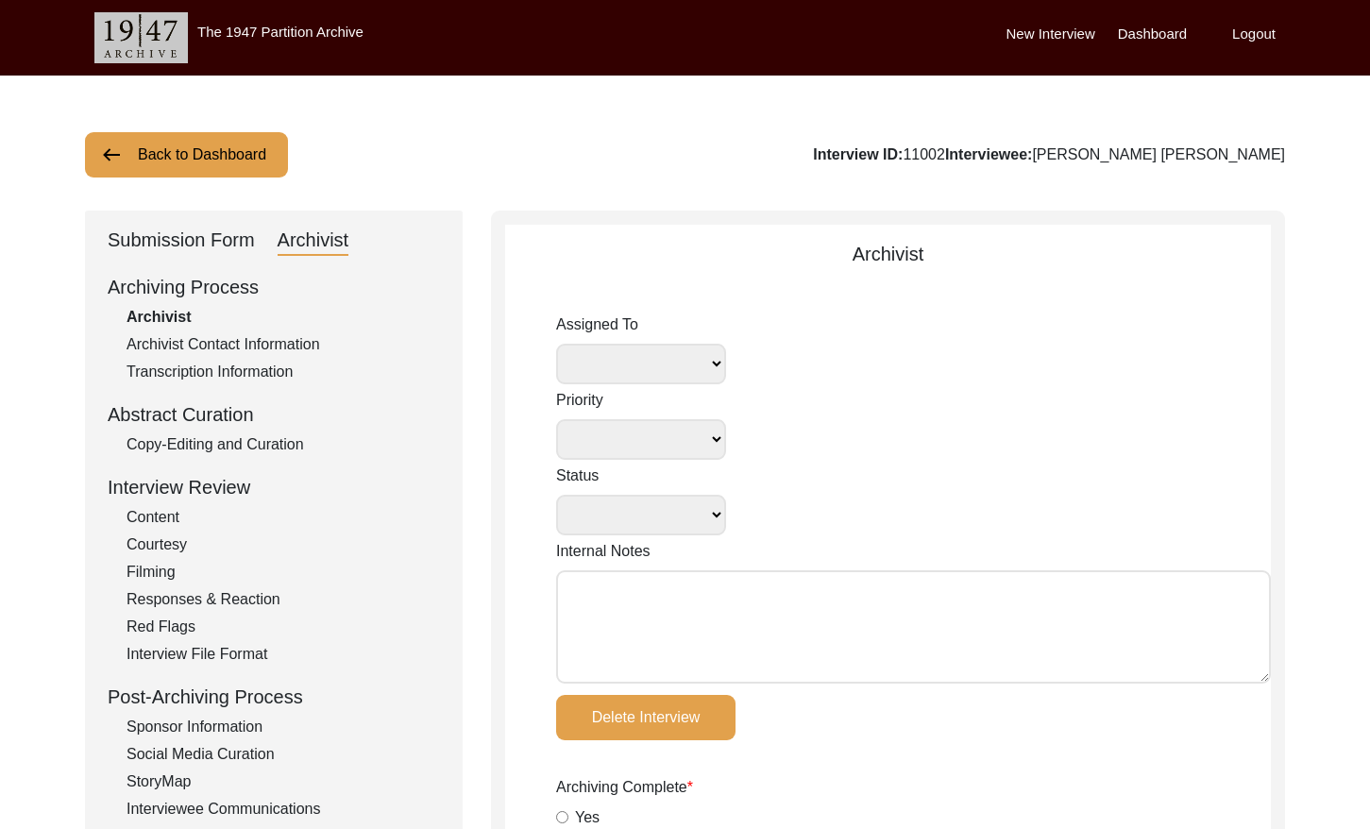
select select
select select "Auditing Completed"
type textarea "[PERSON_NAME] [DATE]: To Lesya for archiving. [DATE] [GEOGRAPHIC_DATA]: Assigne…"
radio input "true"
type input "[DATE]"
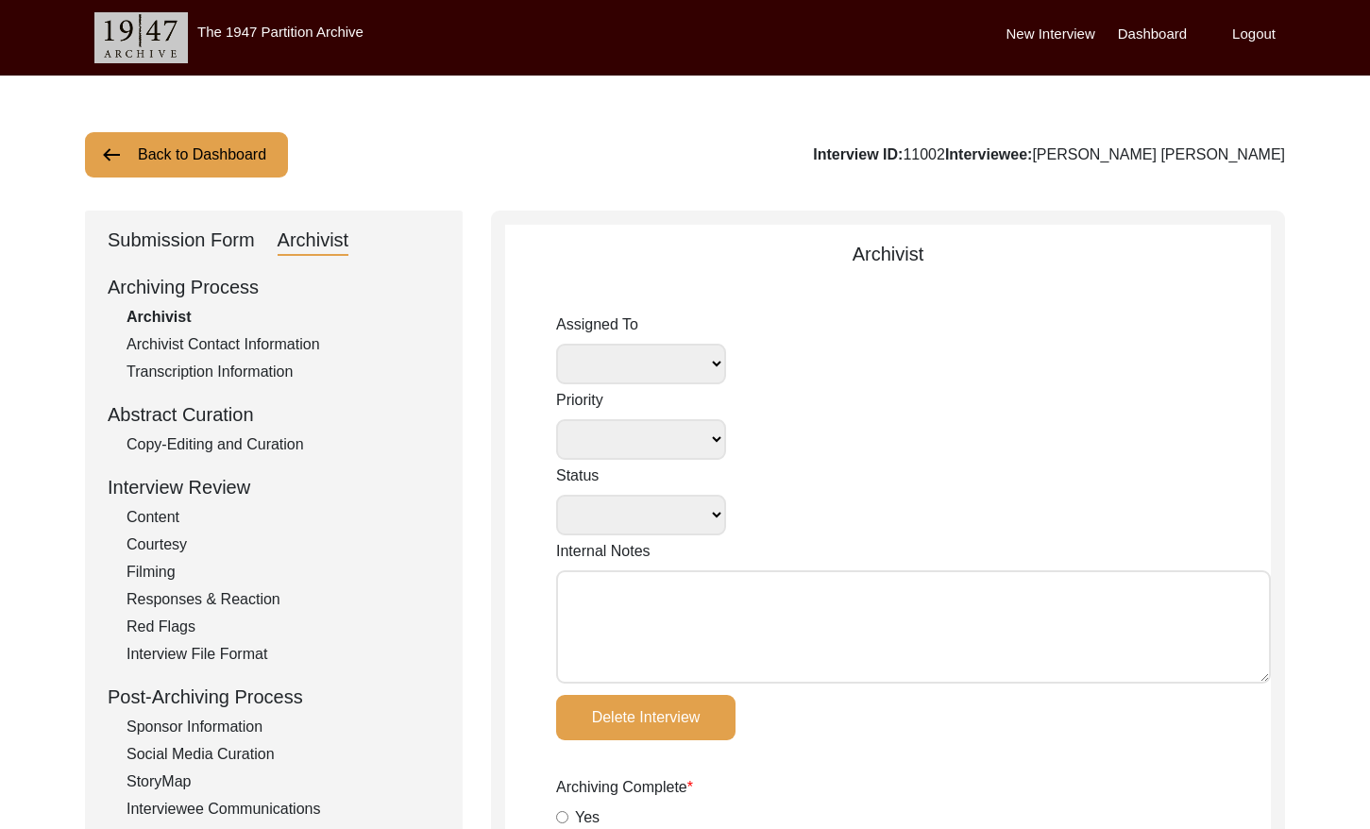
type textarea "[DATE] Lesya: Most entries written in all lowercase; capitalized words where ap…"
type input "[DATE]"
radio input "true"
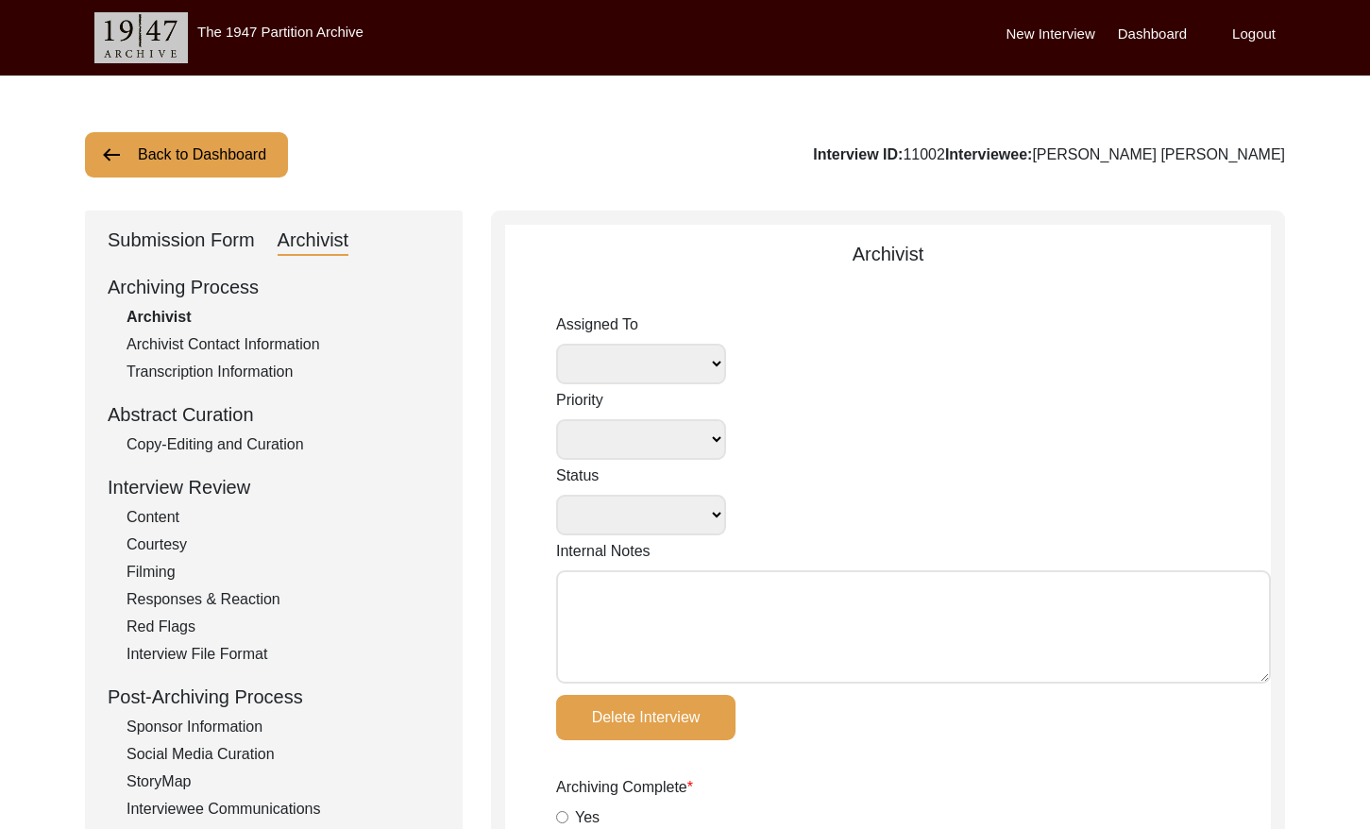
radio input "true"
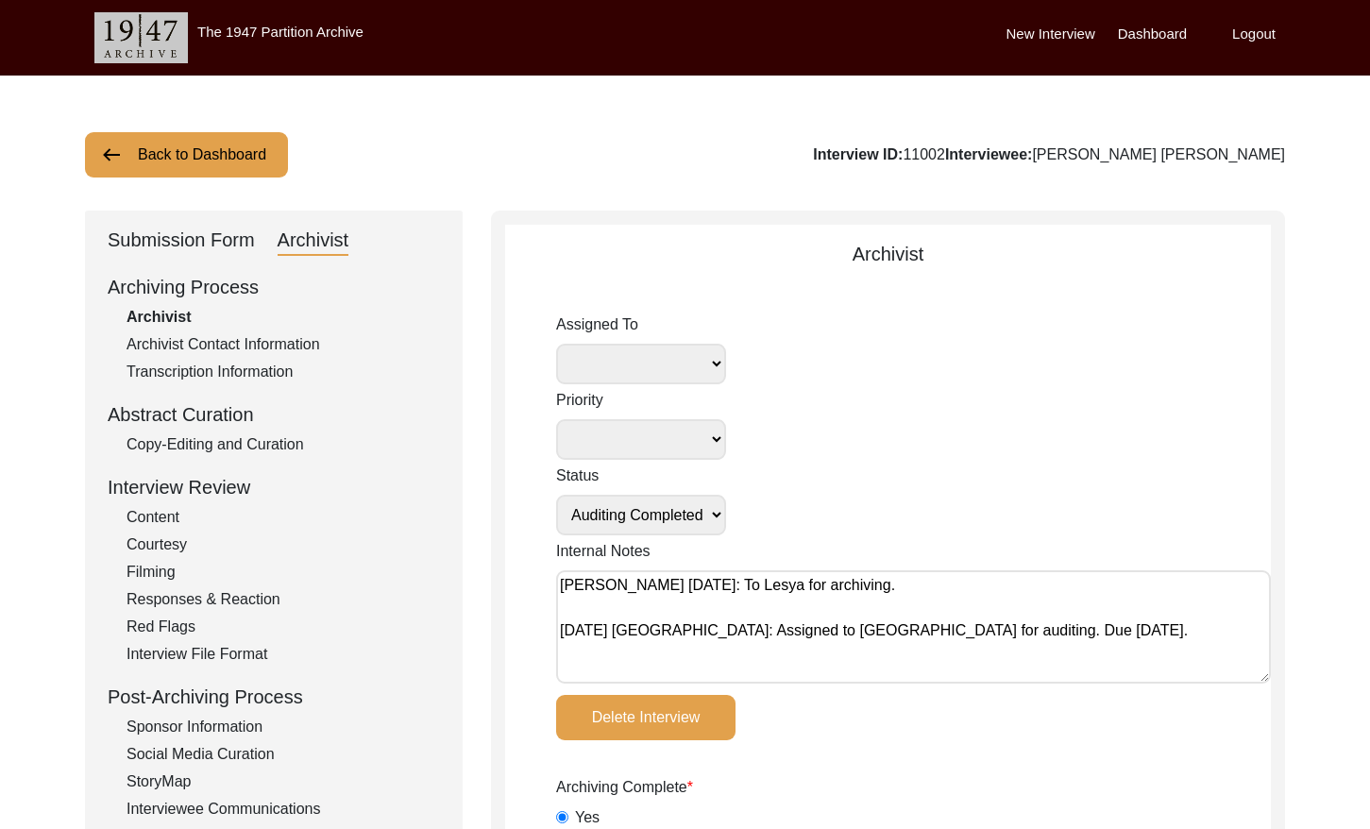
radio input "true"
type input "1:01:55"
radio input "true"
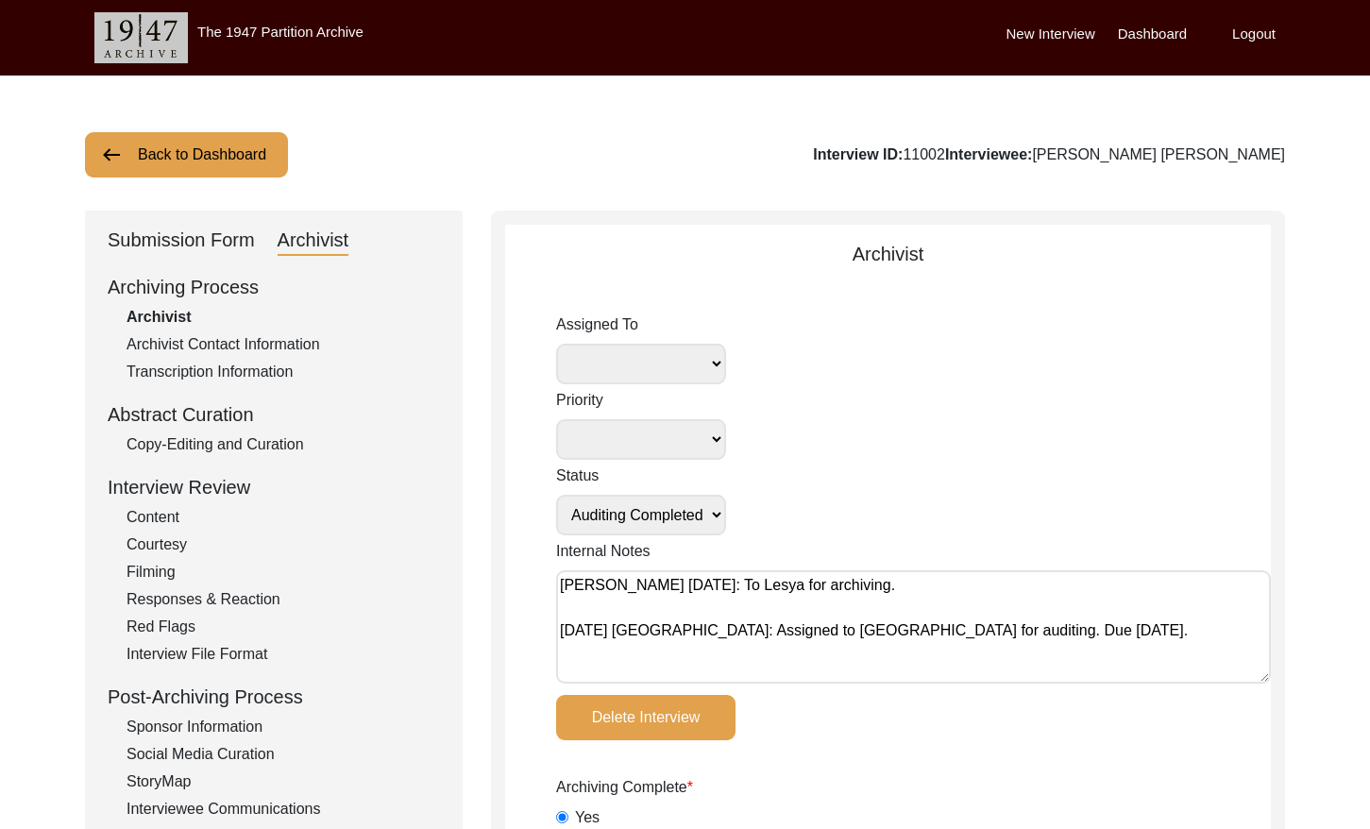
radio input "true"
type input "21"
type input "mp4 files"
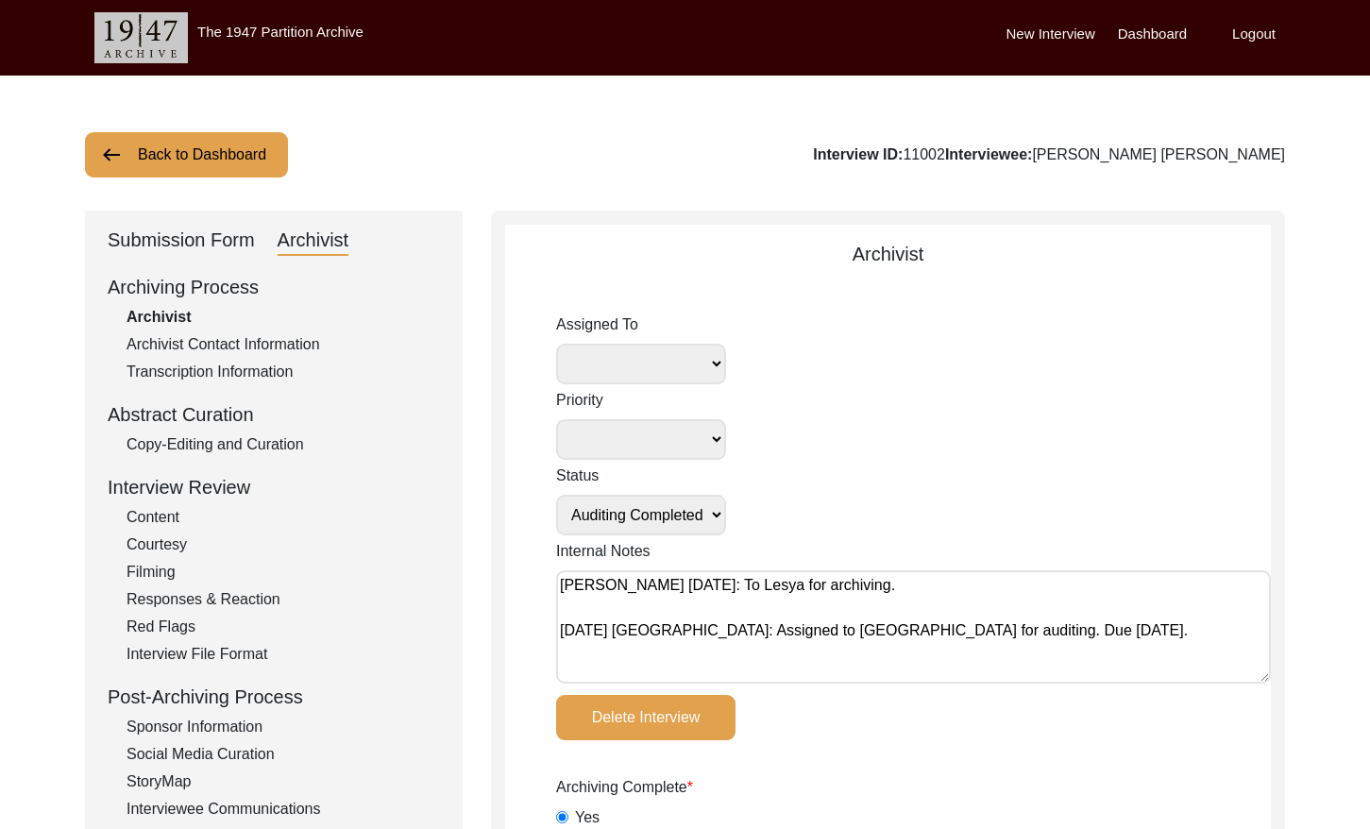
type input "7.82 GB"
select select
click at [205, 156] on button "Back to Dashboard" at bounding box center [186, 154] width 203 height 45
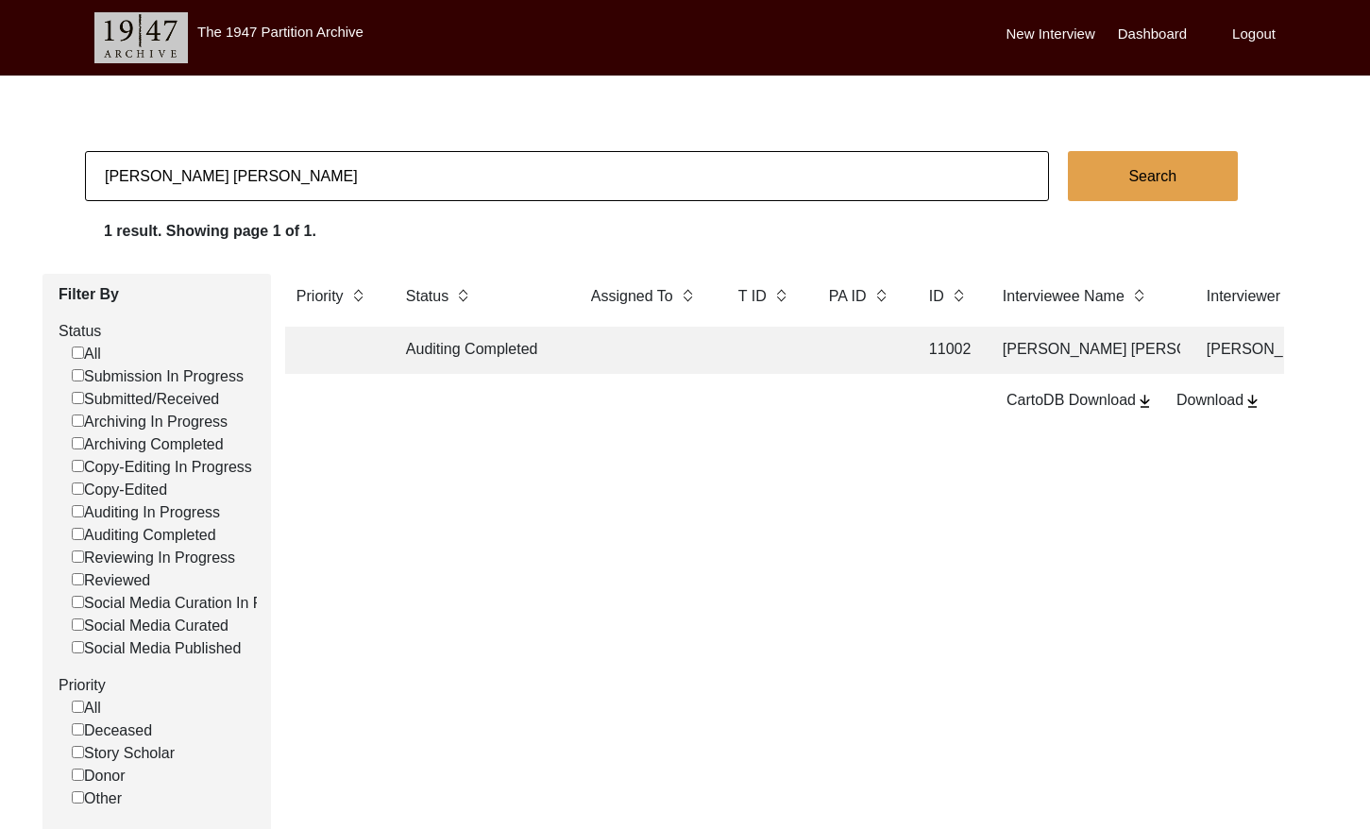
click at [298, 186] on input "[PERSON_NAME] [PERSON_NAME]" at bounding box center [567, 176] width 964 height 50
click at [298, 185] on input "[PERSON_NAME] [PERSON_NAME]" at bounding box center [567, 176] width 964 height 50
paste input "[PERSON_NAME]"
type input "[PERSON_NAME]"
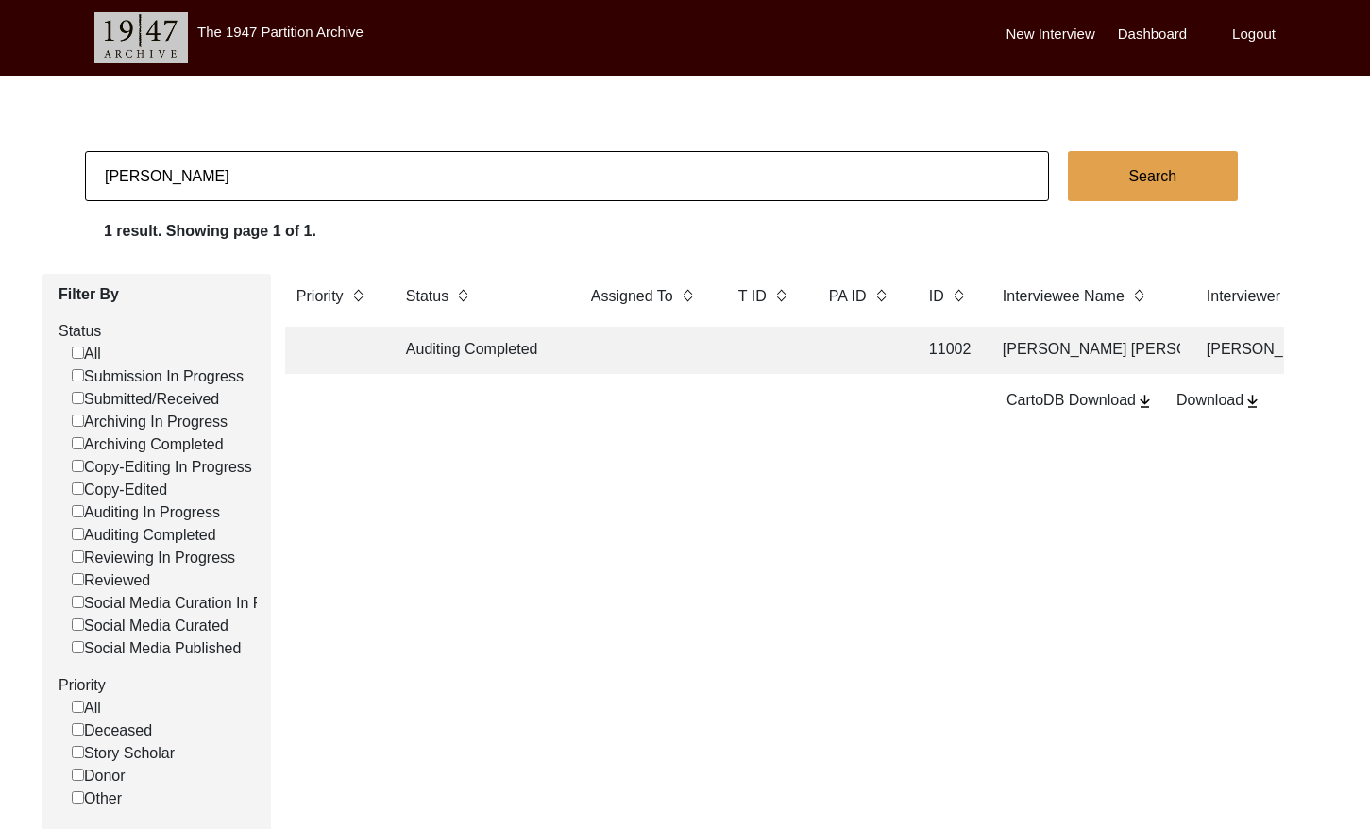
checkbox input "false"
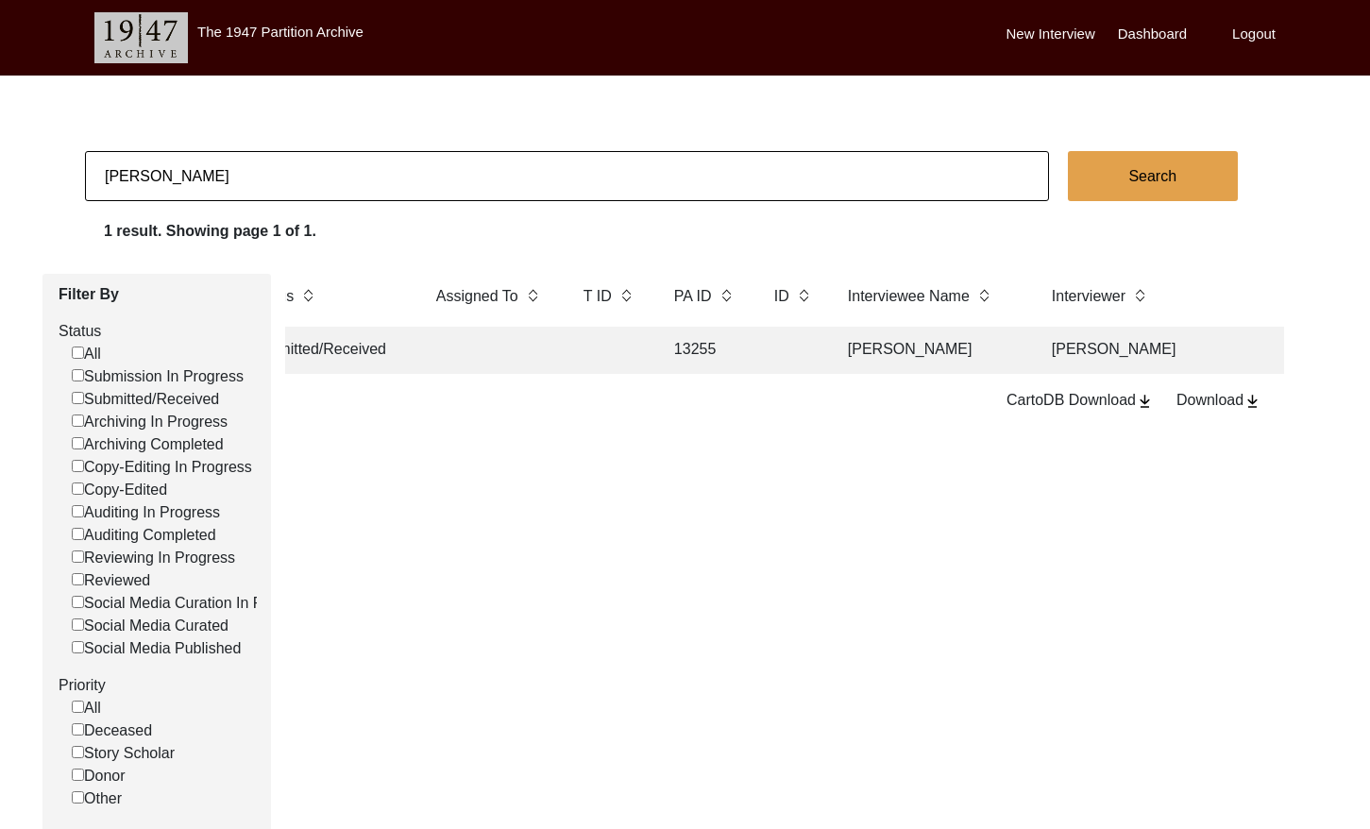
scroll to position [0, 147]
click at [326, 179] on input "[PERSON_NAME]" at bounding box center [567, 176] width 964 height 50
paste input "[PERSON_NAME]"
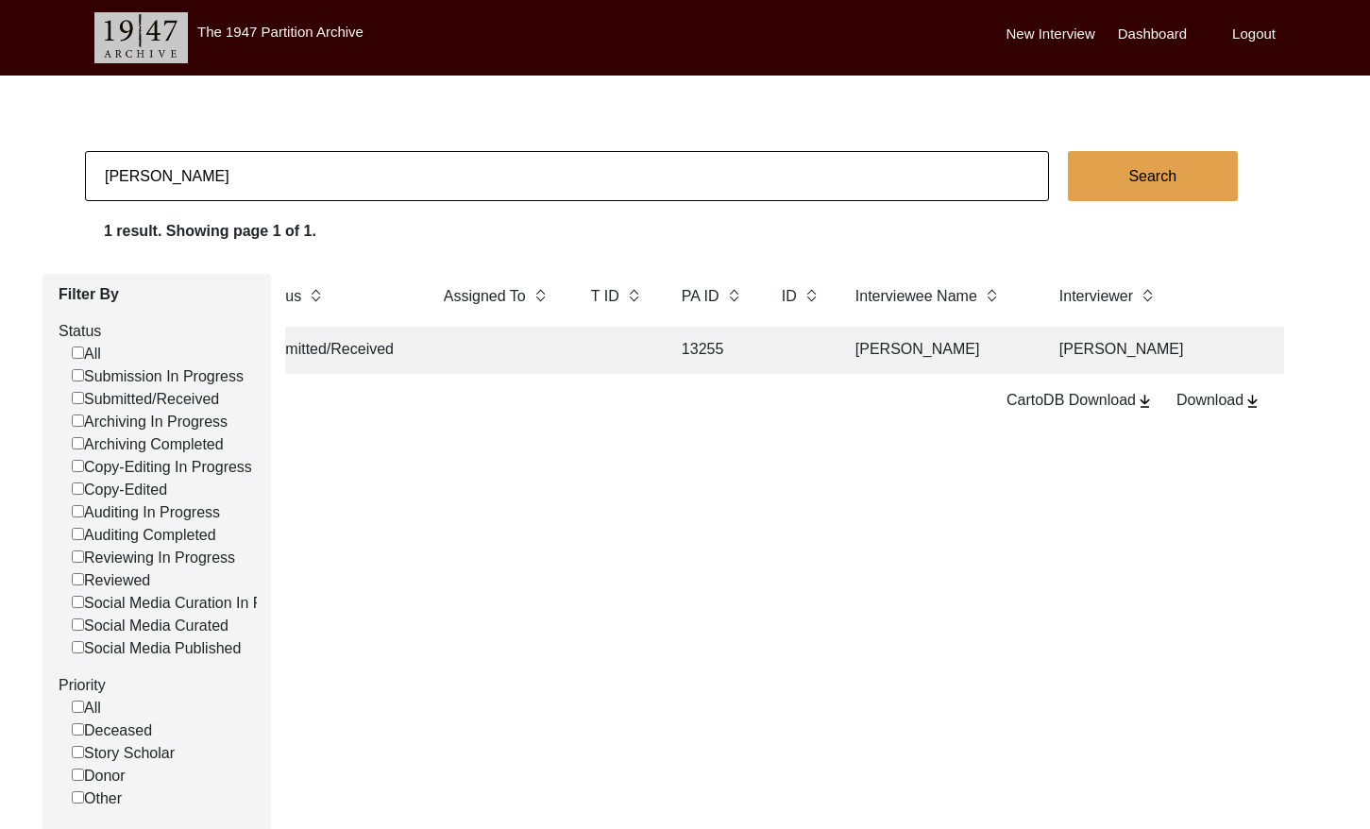
type input "[PERSON_NAME]"
checkbox input "false"
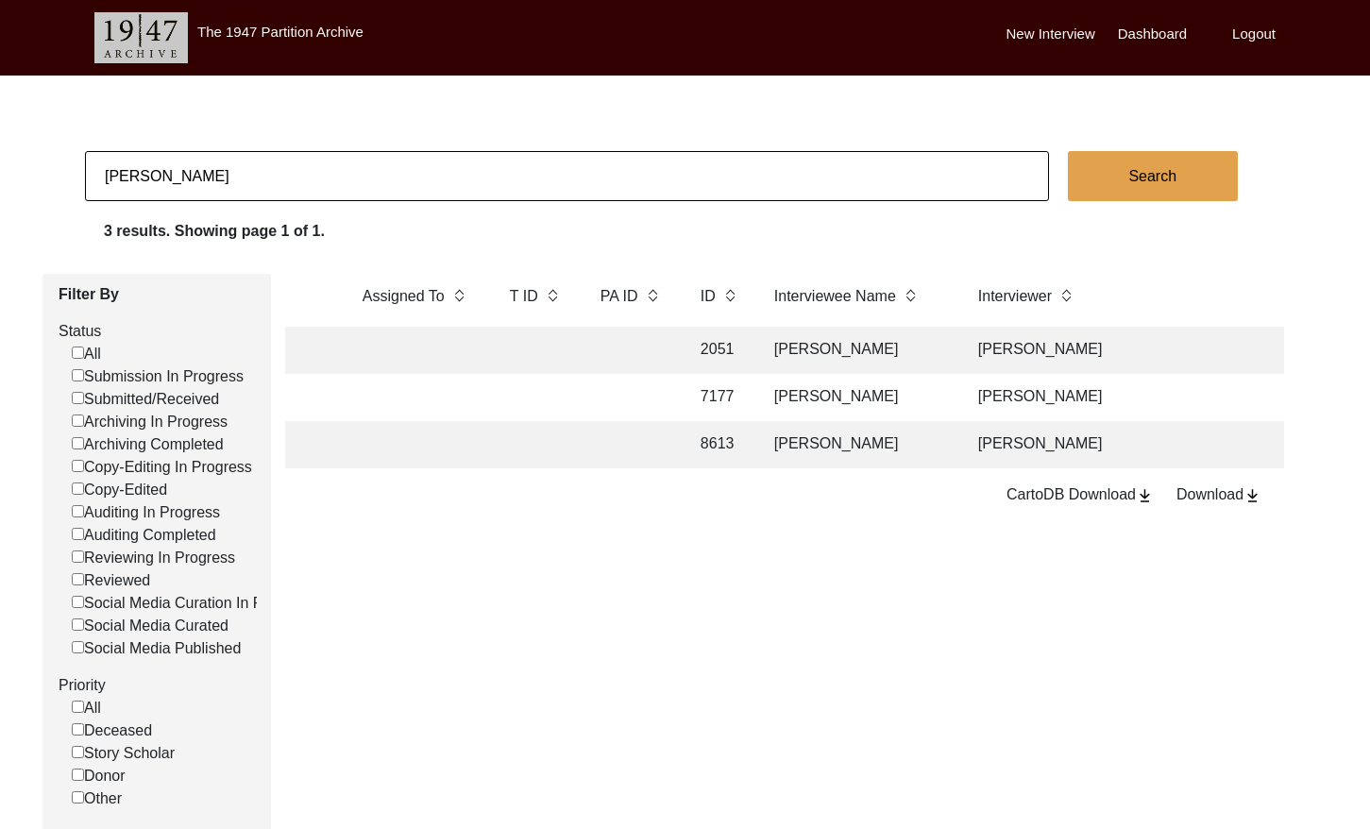
scroll to position [0, 231]
click at [811, 448] on td "[PERSON_NAME]" at bounding box center [854, 444] width 189 height 47
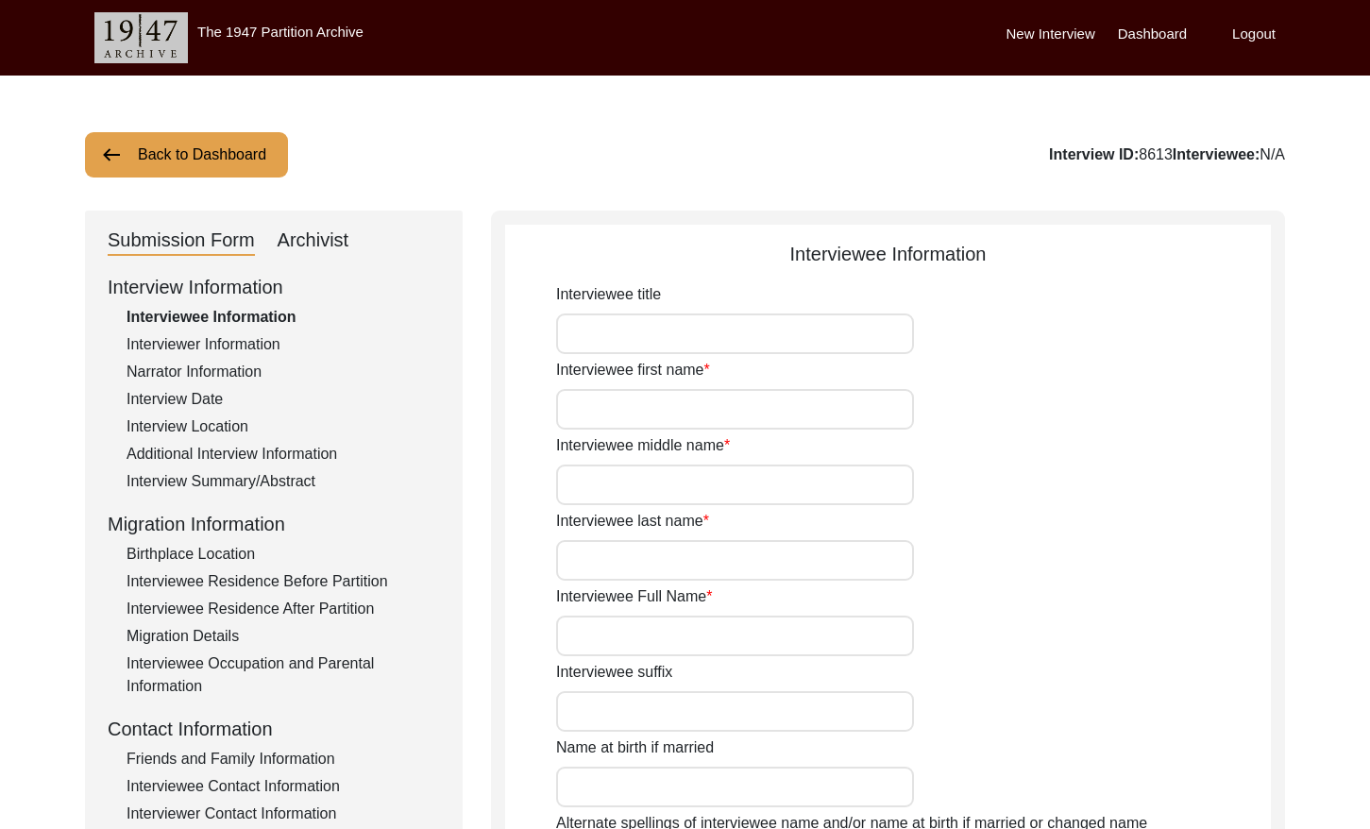
type input "[PERSON_NAME]"
type input "1935"
type input "[DEMOGRAPHIC_DATA]"
click at [323, 242] on div "Archivist" at bounding box center [314, 241] width 72 height 30
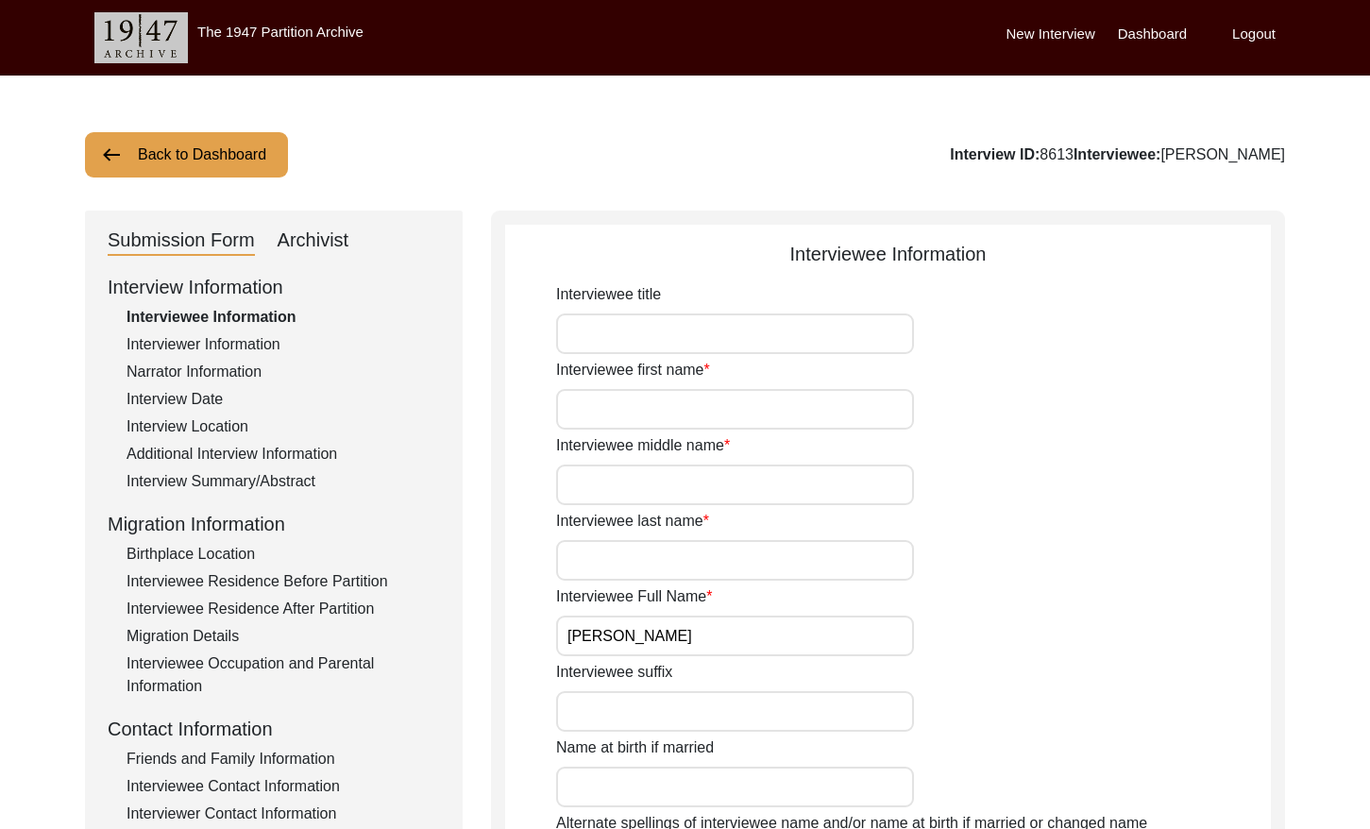
select select "Copy-Edited"
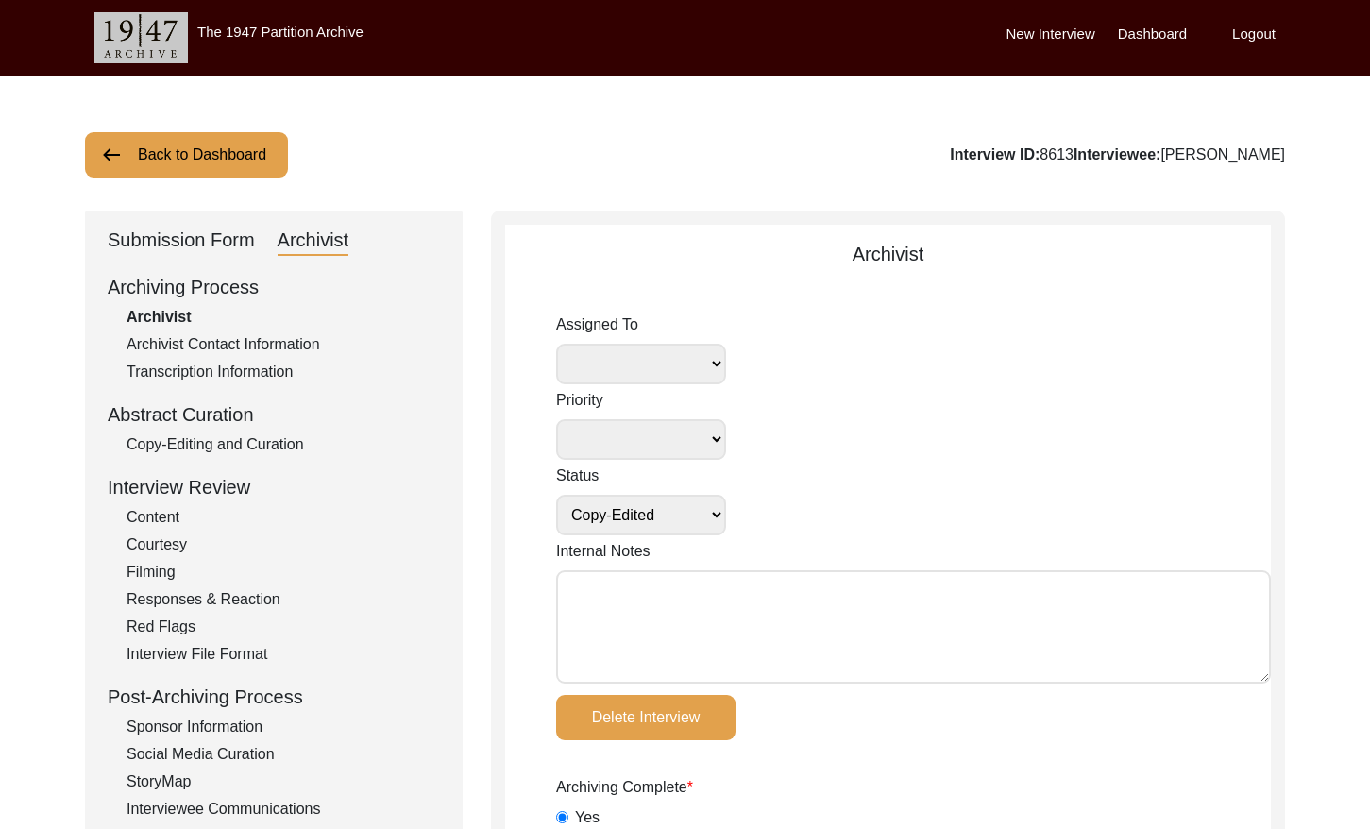
click at [253, 163] on button "Back to Dashboard" at bounding box center [186, 154] width 203 height 45
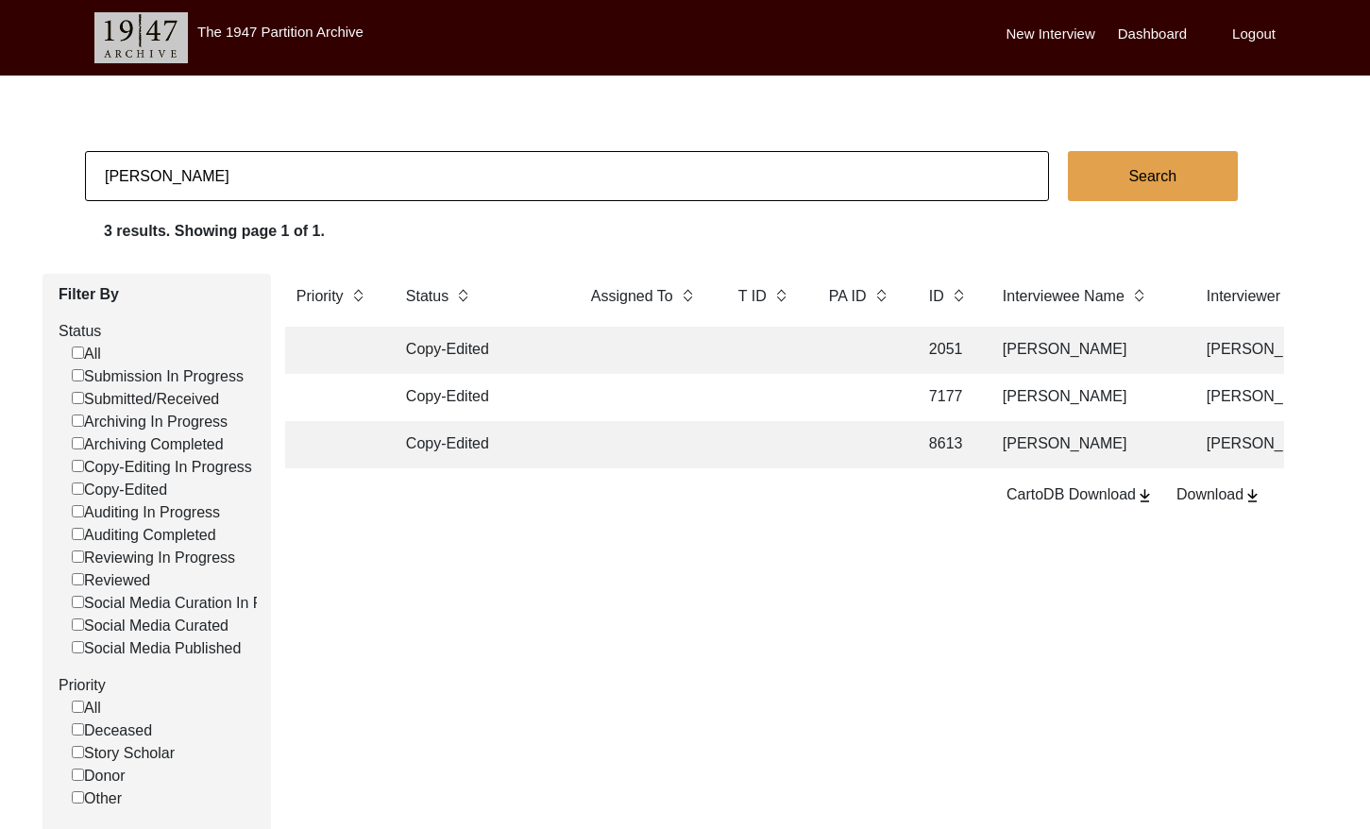
click at [361, 171] on input "[PERSON_NAME]" at bounding box center [567, 176] width 964 height 50
paste input "[PERSON_NAME]"
type input "[PERSON_NAME]"
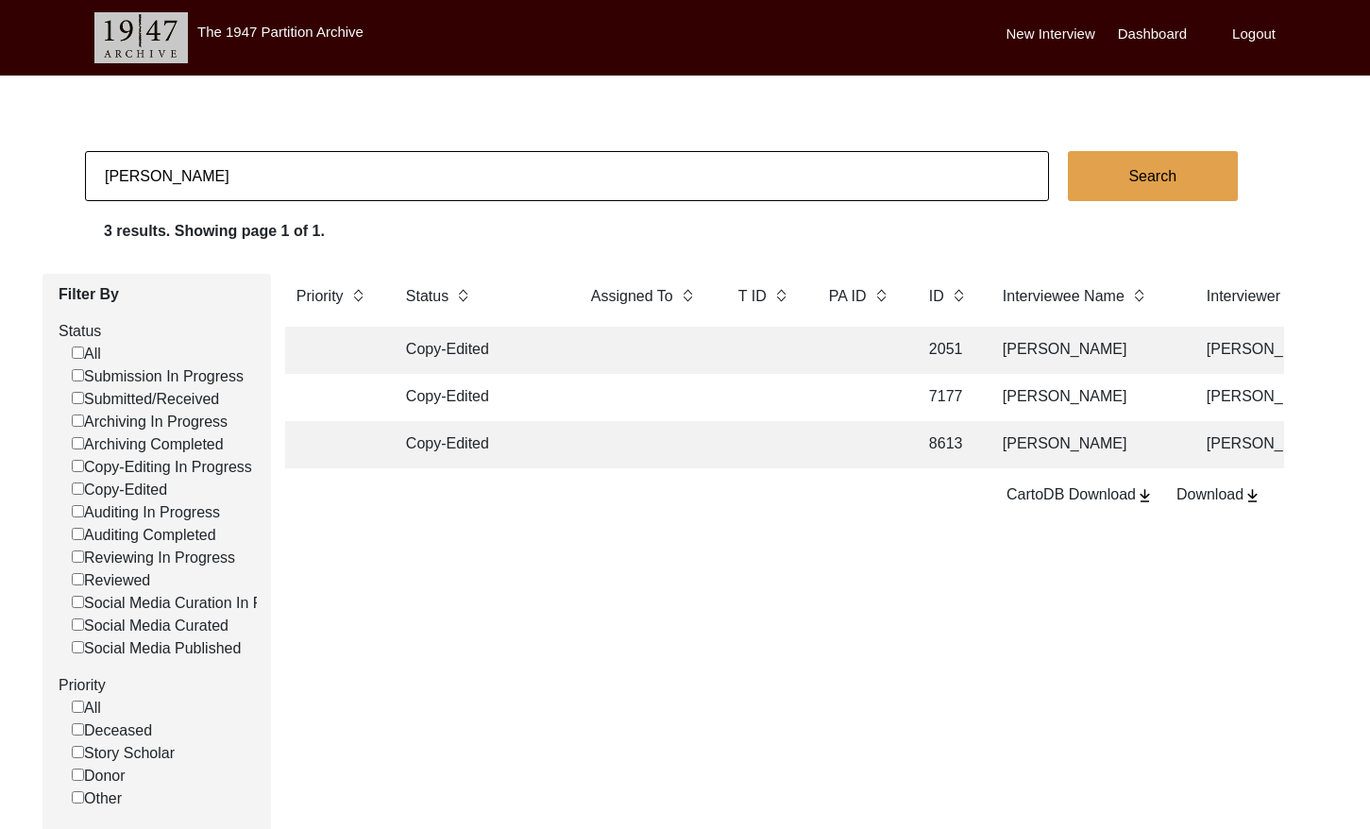
checkbox input "false"
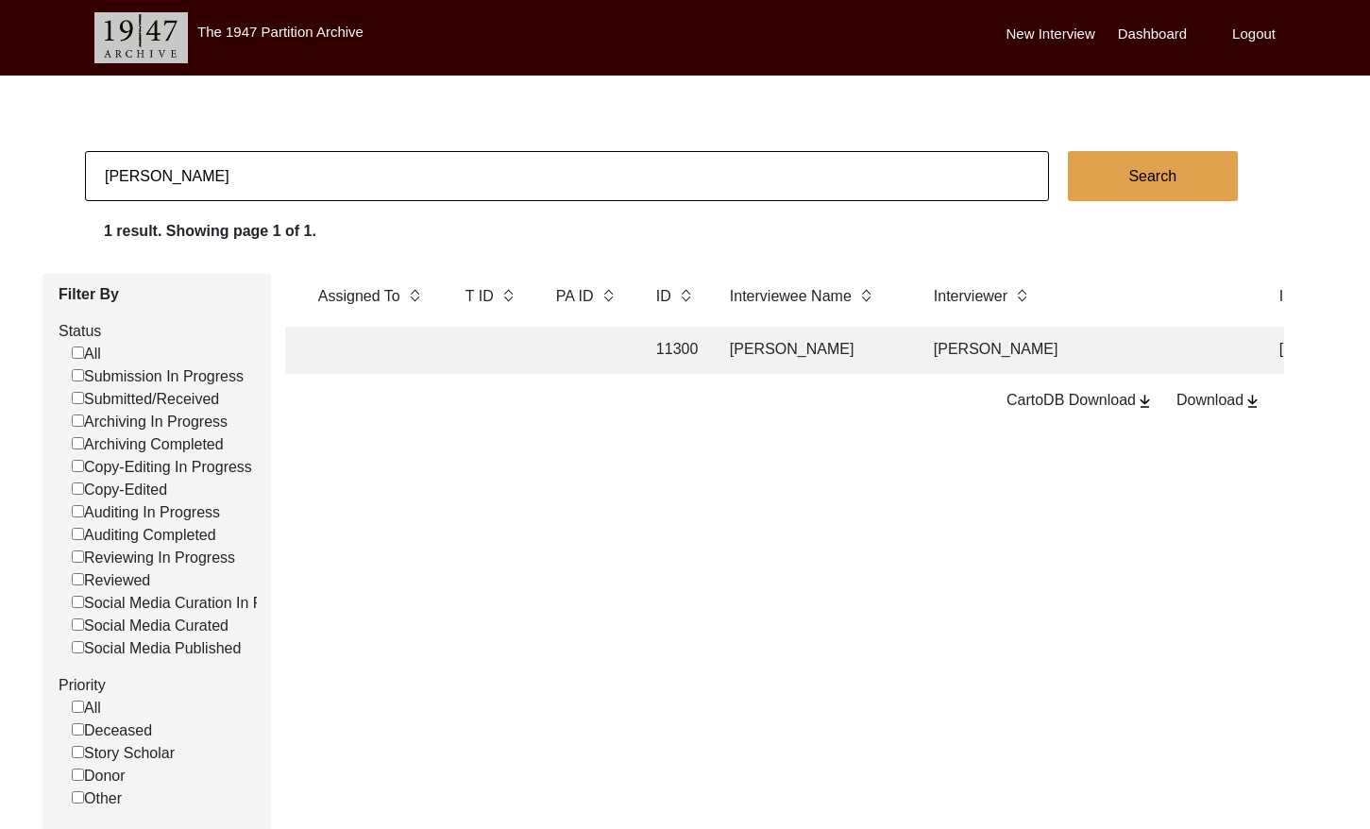
scroll to position [0, 276]
click at [981, 341] on td "[PERSON_NAME]" at bounding box center [1085, 350] width 331 height 47
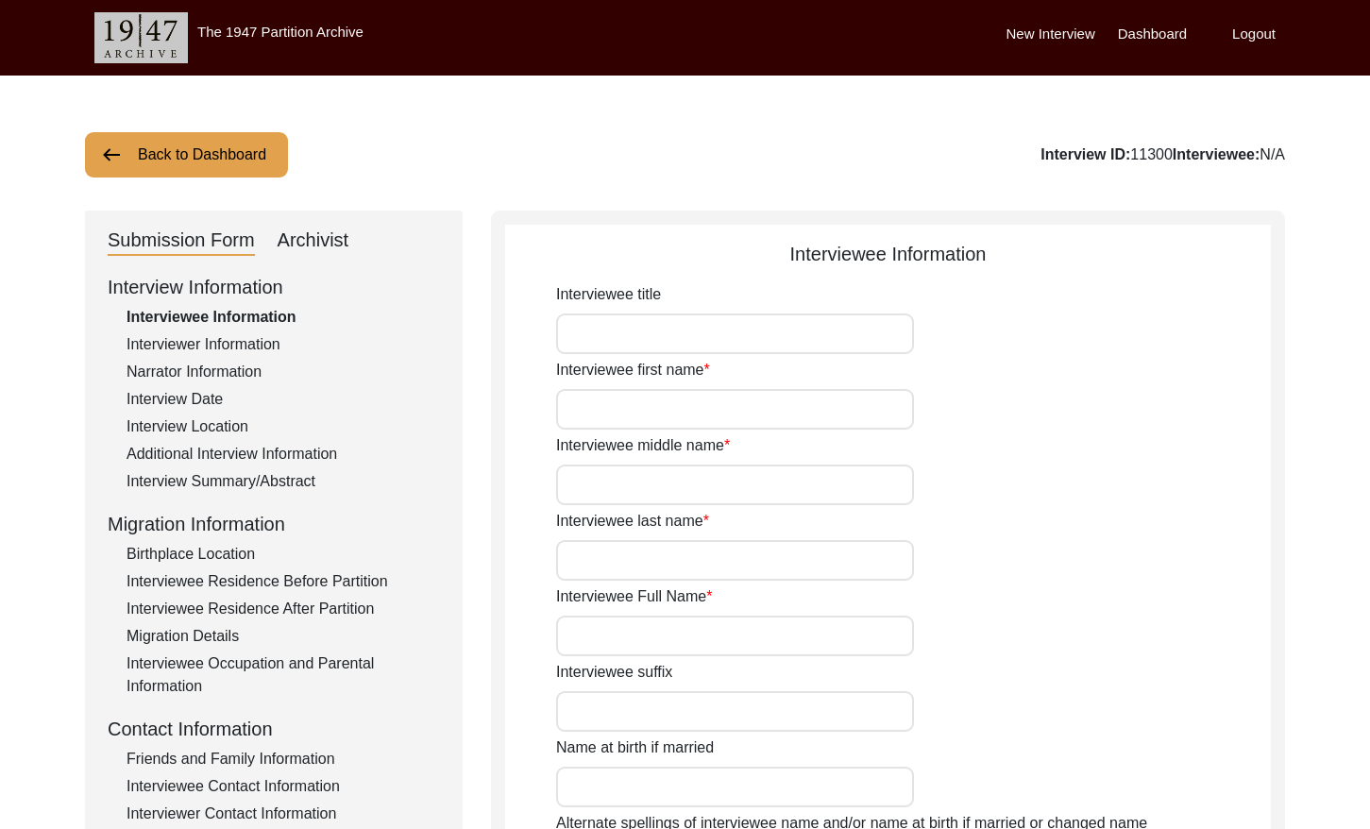
type input "[PERSON_NAME]"
type input "Nath"
type input "Bhattacharjee"
type input "[PERSON_NAME]"
type input "[DATE]"
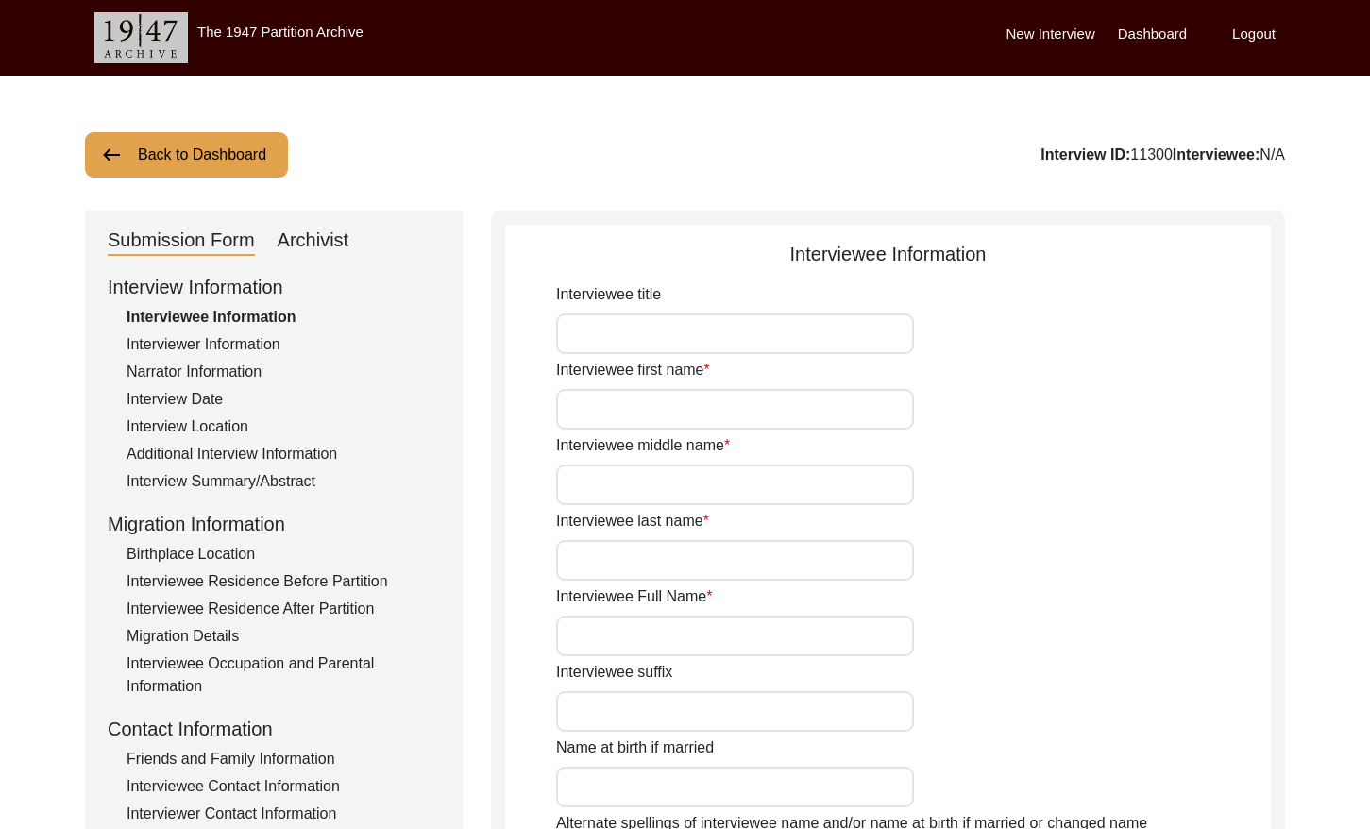
type input "87"
type input "[DEMOGRAPHIC_DATA]"
type input "N/A"
type input "Bengali"
type input "[DEMOGRAPHIC_DATA]"
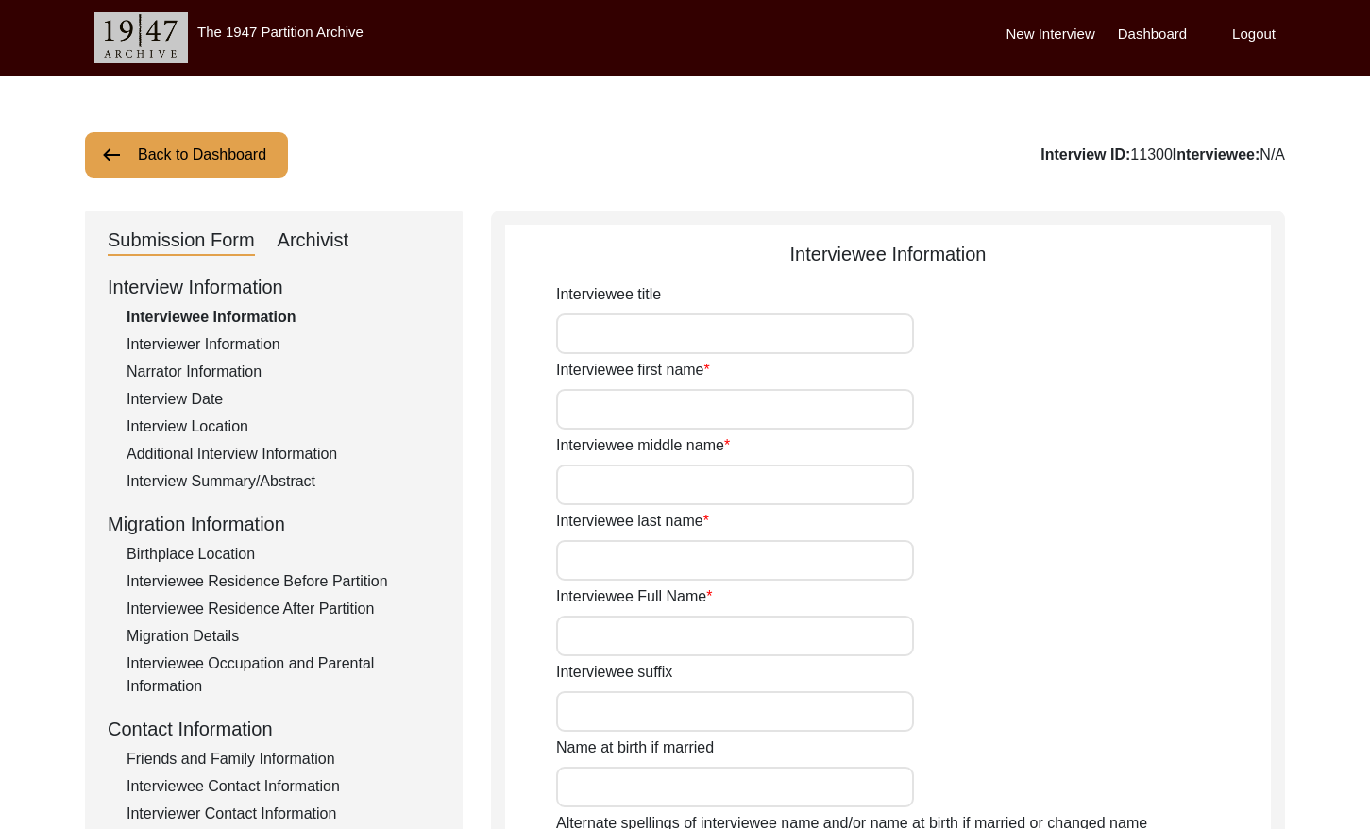
type input "Indian (Bengali)"
click at [301, 247] on div "Archivist" at bounding box center [314, 241] width 72 height 30
select select "Auditing Completed"
